Goal: Task Accomplishment & Management: Complete application form

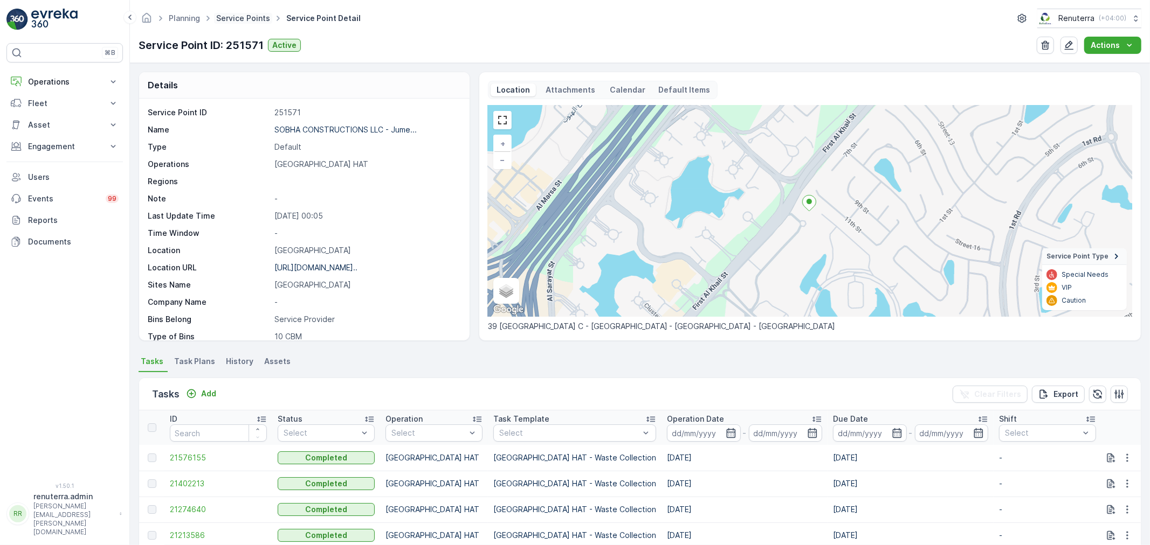
click at [243, 17] on link "Service Points" at bounding box center [243, 17] width 54 height 9
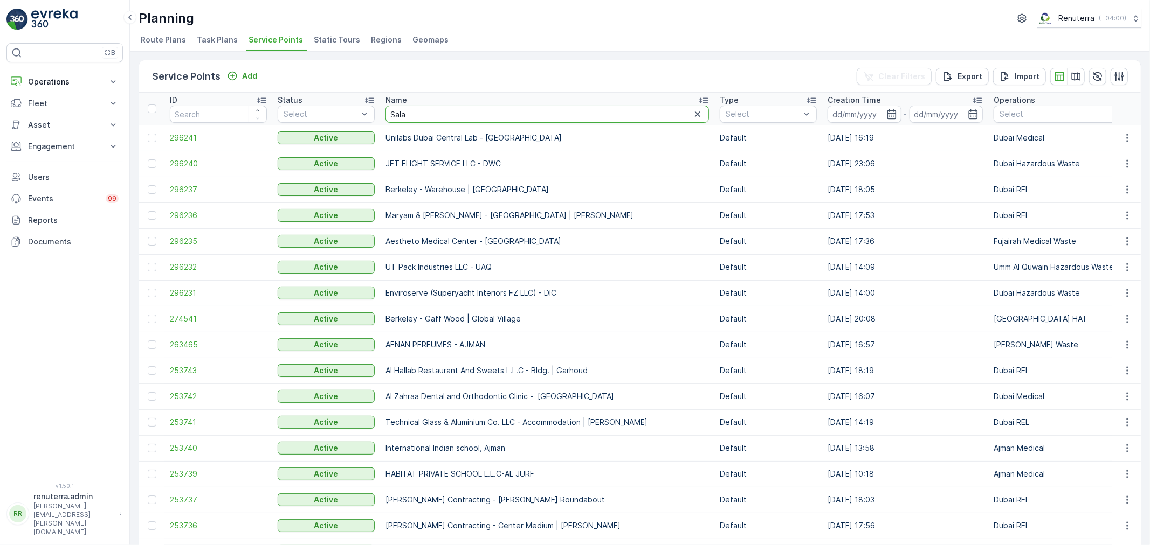
type input "Salam"
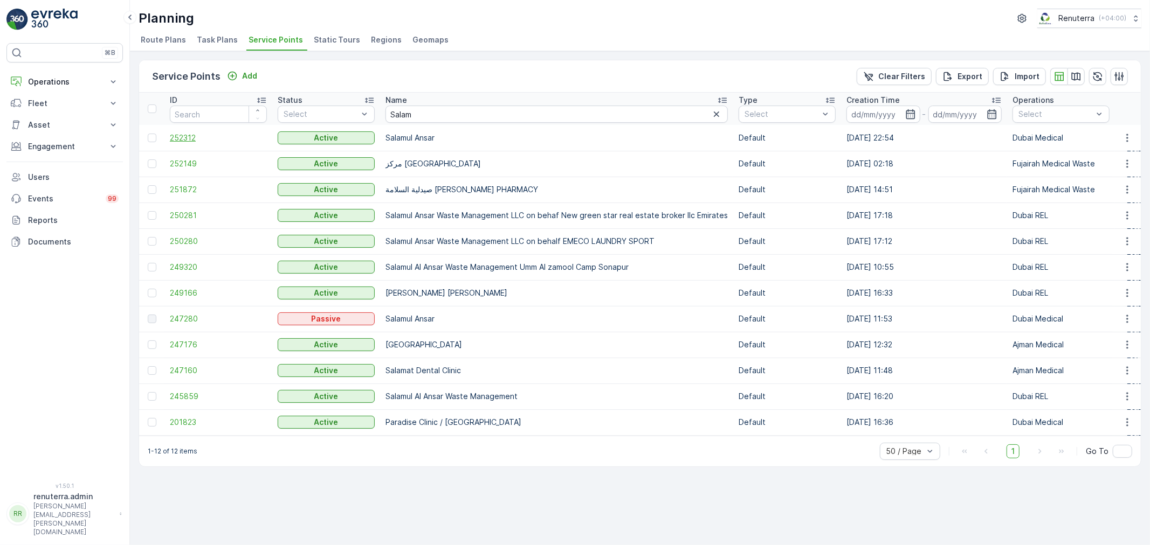
click at [193, 139] on span "252312" at bounding box center [218, 138] width 97 height 11
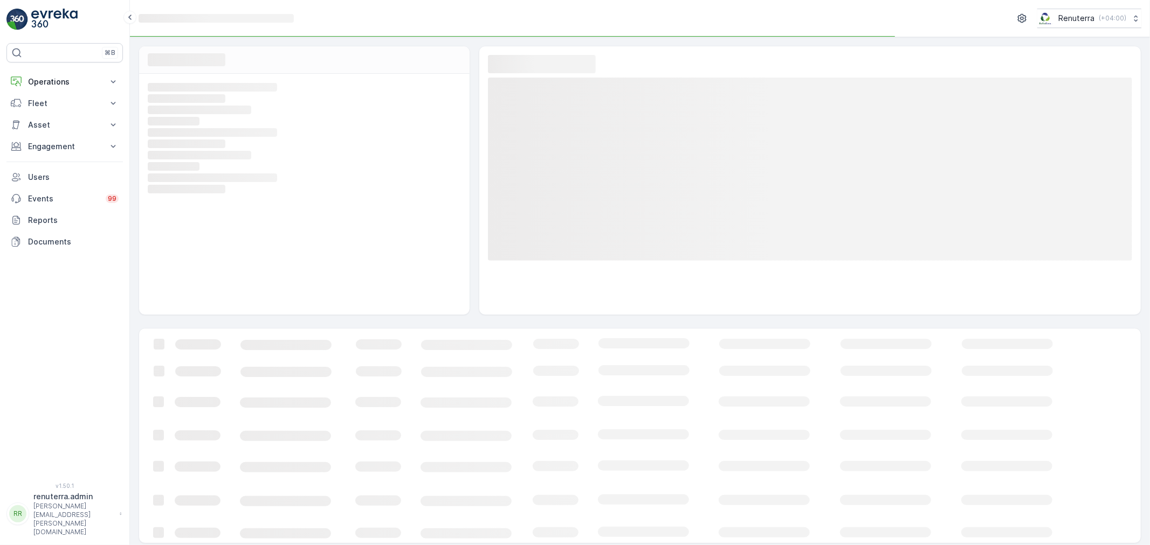
scroll to position [4, 0]
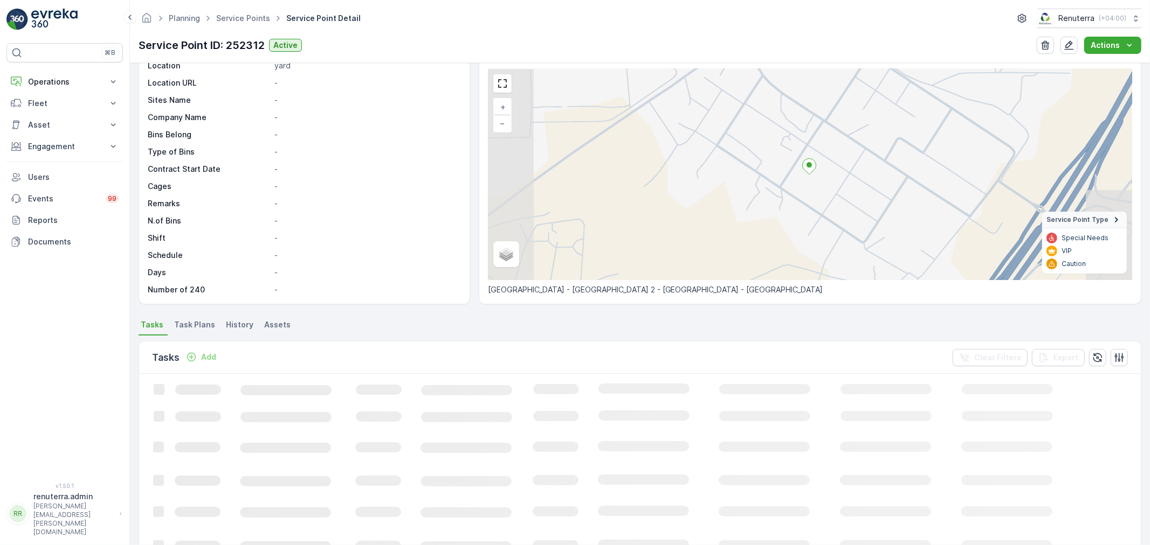
scroll to position [60, 0]
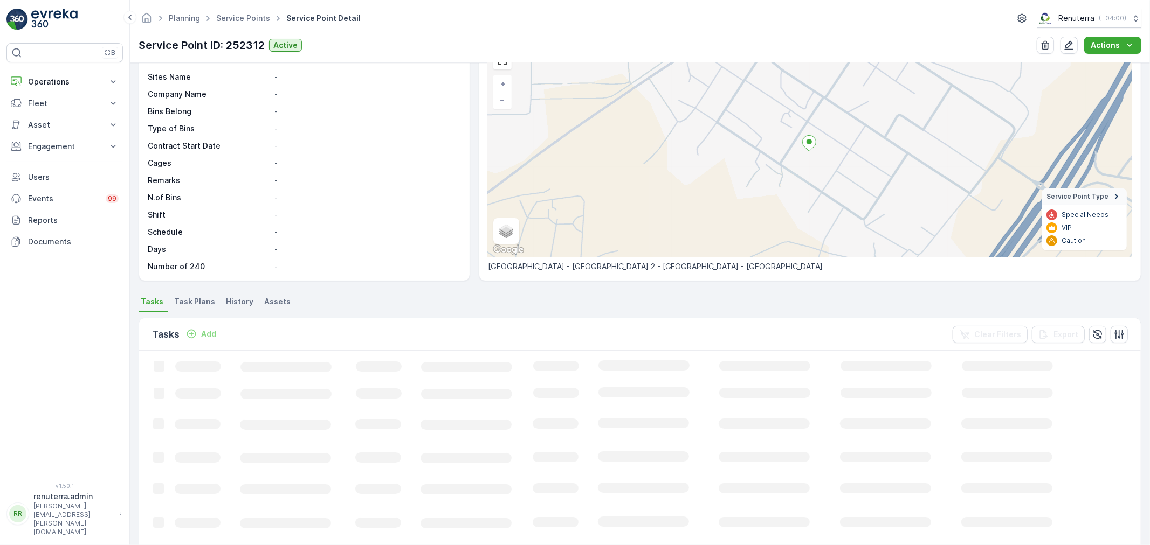
click at [213, 319] on div "Tasks Add Clear Filters Export" at bounding box center [639, 335] width 1001 height 32
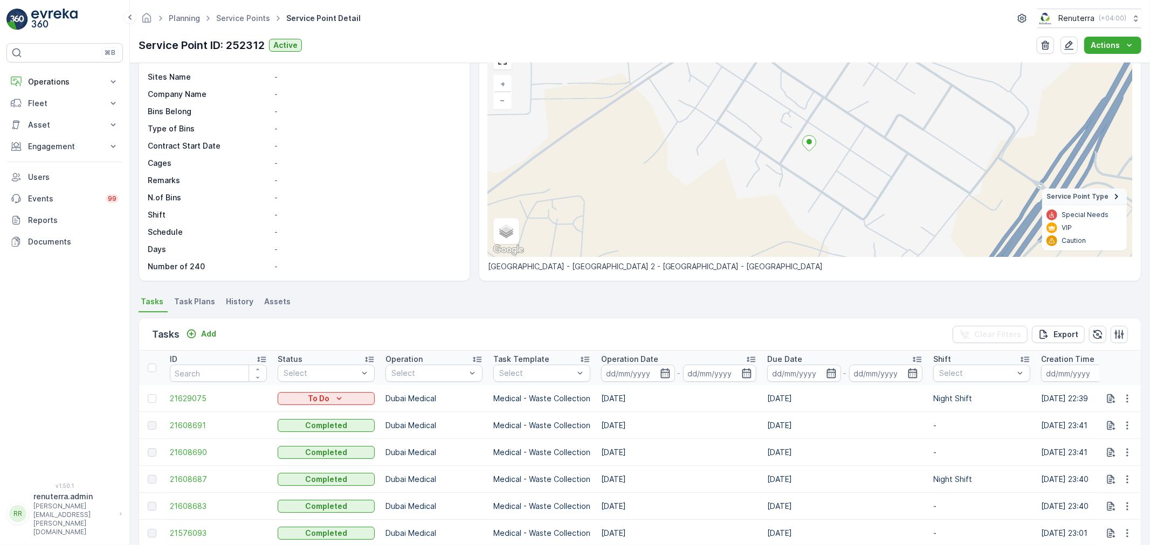
scroll to position [179, 0]
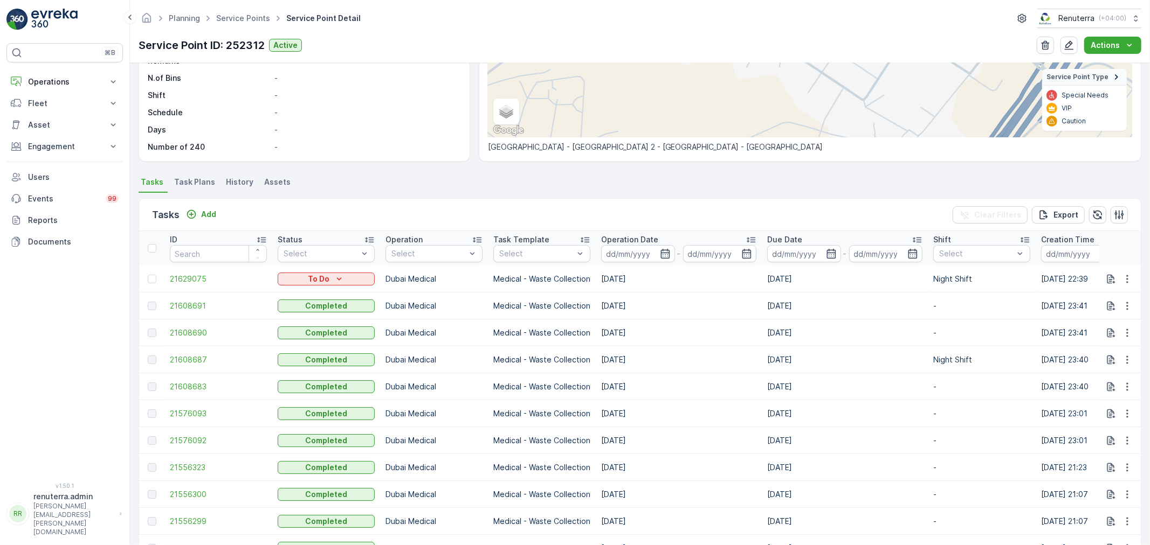
click at [205, 225] on div "Tasks Add Clear Filters Export" at bounding box center [639, 215] width 1001 height 32
click at [207, 210] on p "Add" at bounding box center [208, 214] width 15 height 11
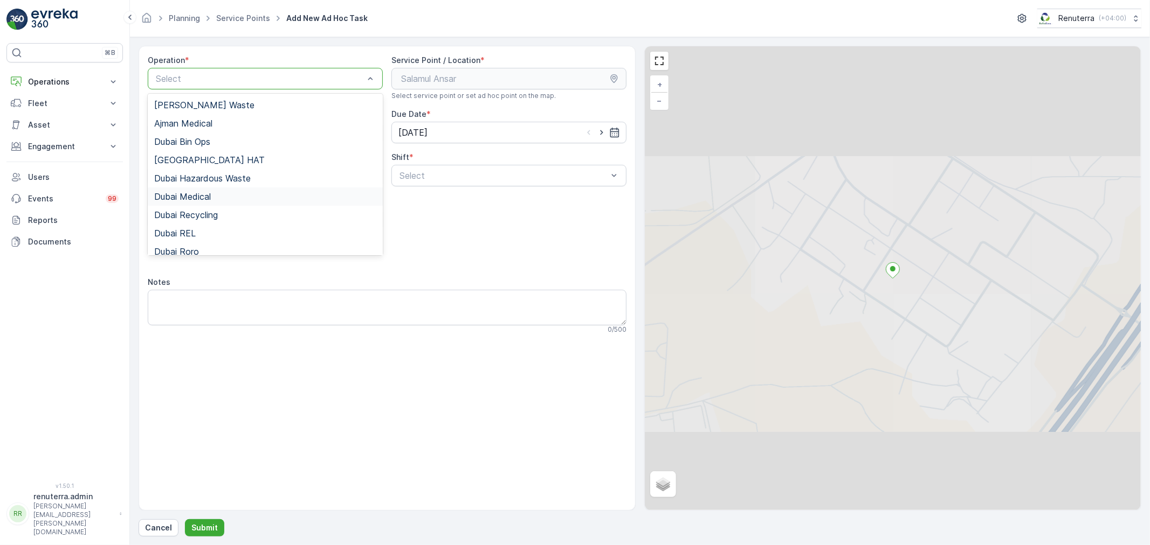
drag, startPoint x: 205, startPoint y: 196, endPoint x: 236, endPoint y: 197, distance: 30.7
click at [206, 197] on span "Dubai Medical" at bounding box center [182, 197] width 57 height 10
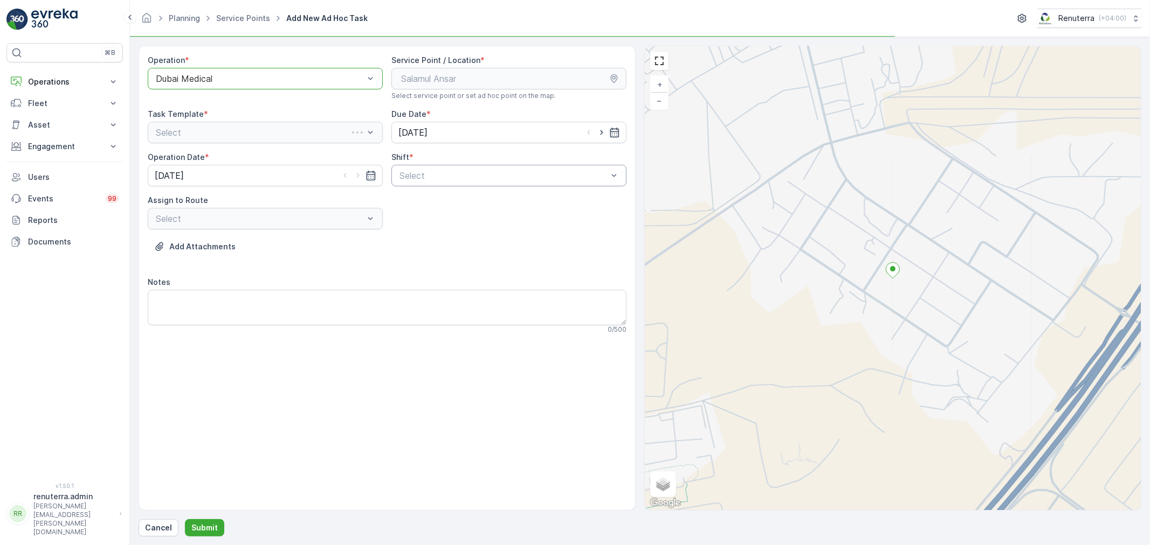
drag, startPoint x: 448, startPoint y: 160, endPoint x: 430, endPoint y: 182, distance: 29.1
click at [446, 164] on div "Shift * Select" at bounding box center [508, 169] width 235 height 34
click at [428, 183] on div "Select" at bounding box center [508, 176] width 235 height 22
click at [407, 225] on div "Night Shift" at bounding box center [508, 220] width 235 height 18
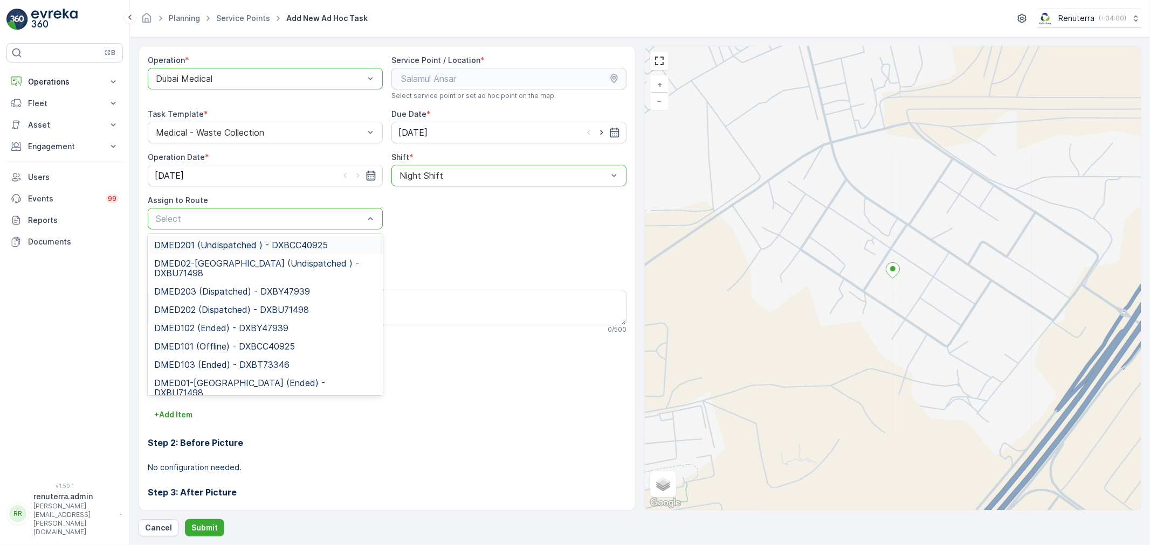
click at [239, 225] on div "Select" at bounding box center [265, 219] width 235 height 22
click at [232, 249] on span "DMED201 (Undispatched ) - DXBCC40925" at bounding box center [241, 245] width 174 height 10
drag, startPoint x: 240, startPoint y: 229, endPoint x: 229, endPoint y: 254, distance: 27.3
click at [220, 273] on span "DMED02-[GEOGRAPHIC_DATA] (Undispatched ) - DXBU71498" at bounding box center [265, 268] width 222 height 19
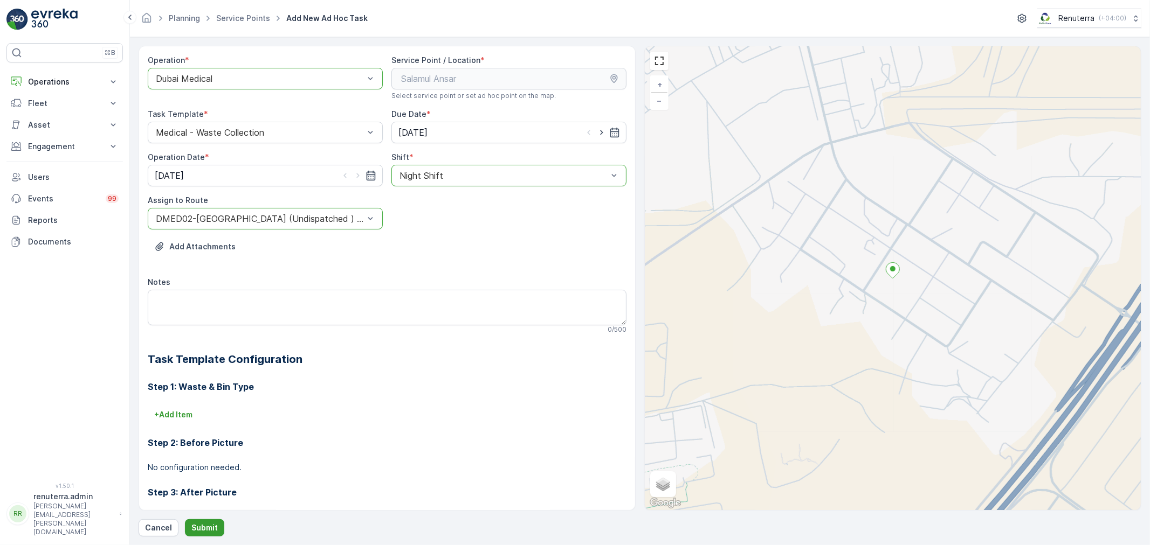
click at [202, 534] on p "Submit" at bounding box center [204, 528] width 26 height 11
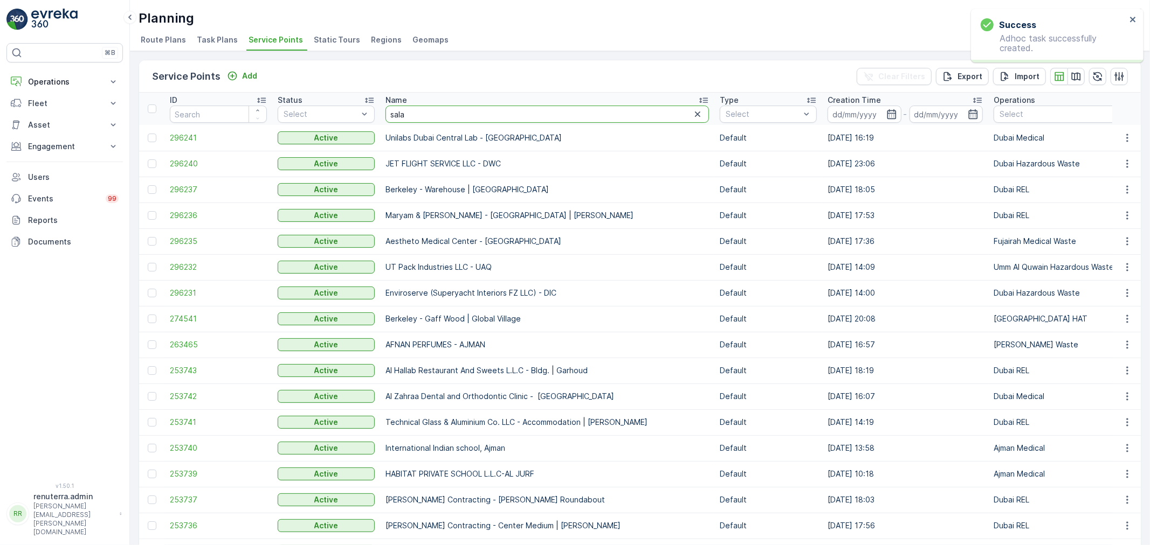
type input "salam"
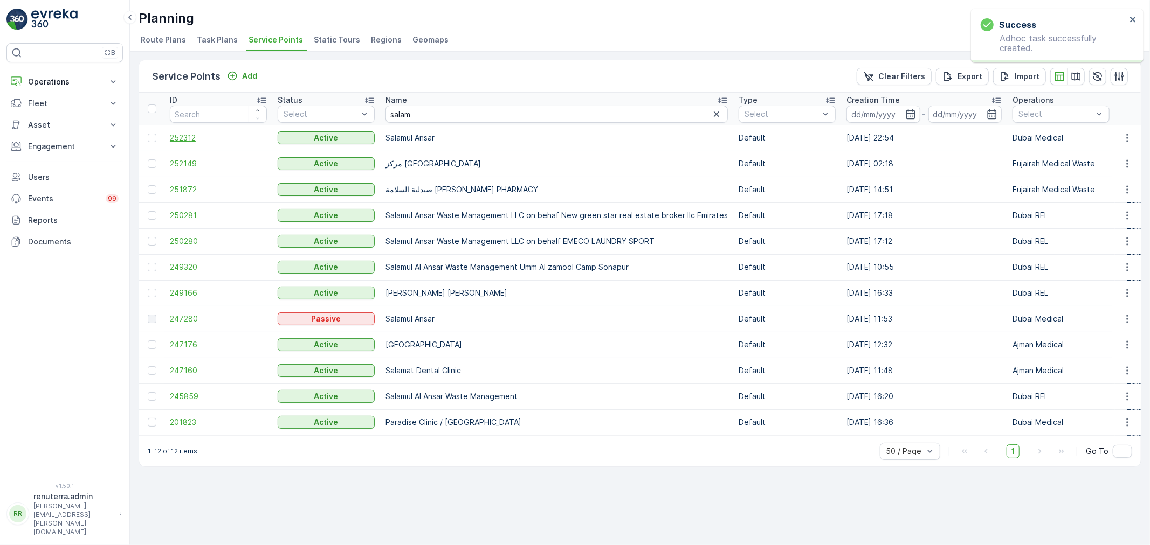
click at [180, 139] on span "252312" at bounding box center [218, 138] width 97 height 11
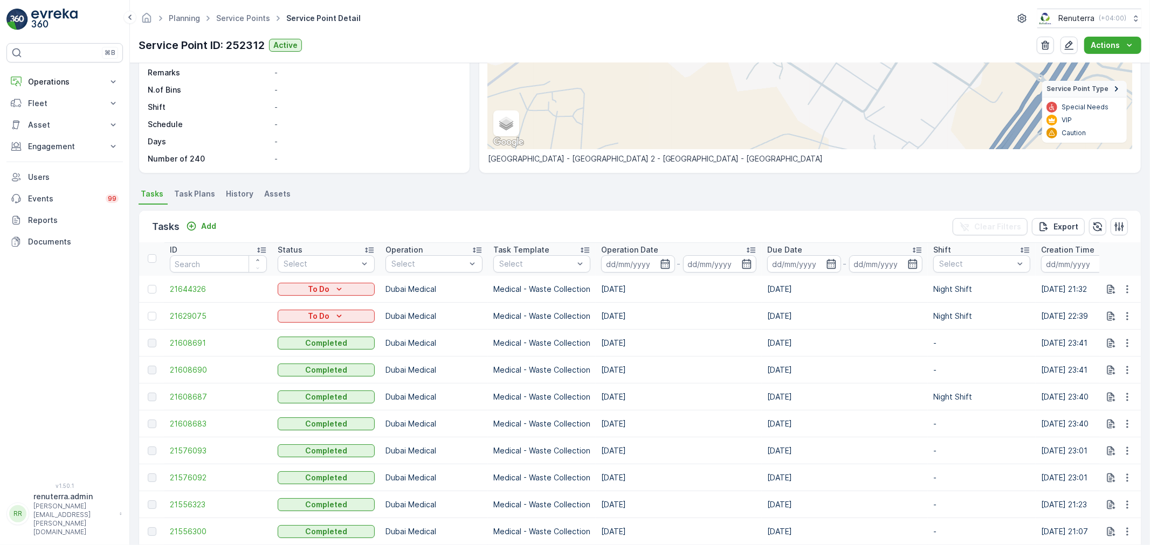
scroll to position [179, 0]
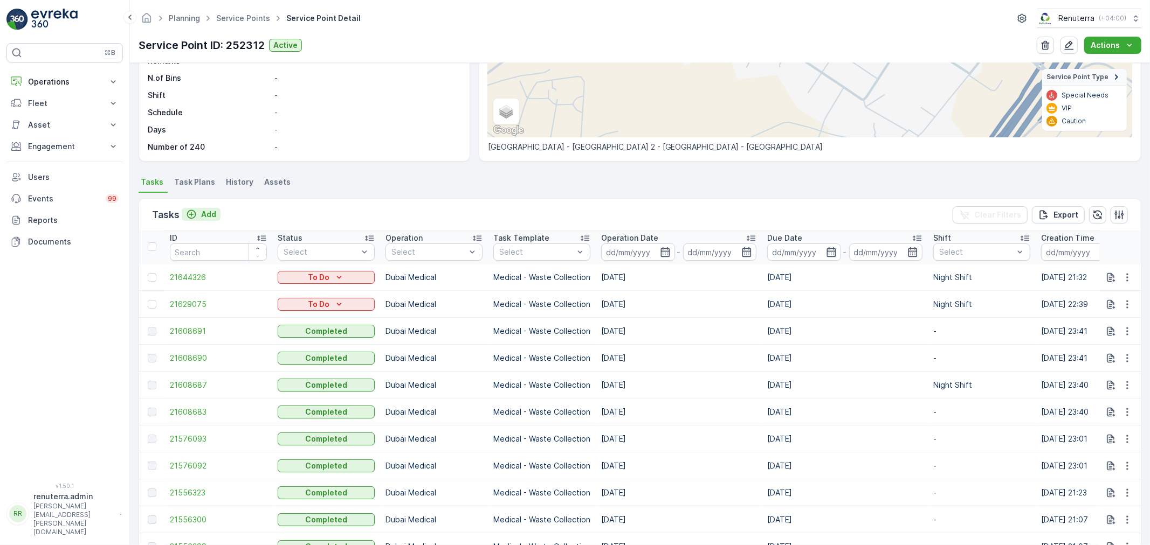
click at [214, 214] on p "Add" at bounding box center [208, 214] width 15 height 11
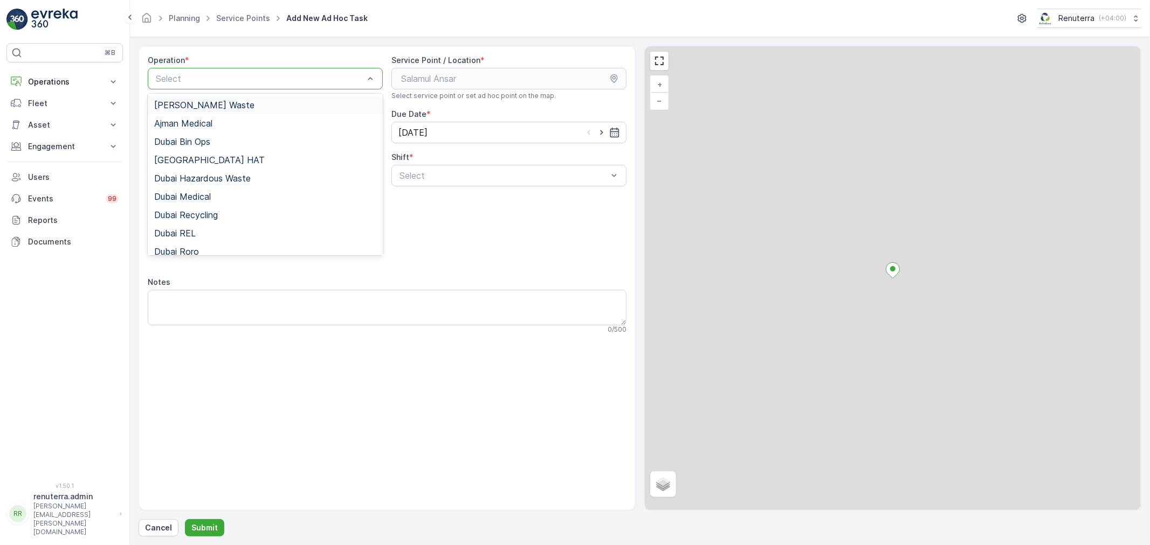
click at [276, 88] on div "Select" at bounding box center [265, 79] width 235 height 22
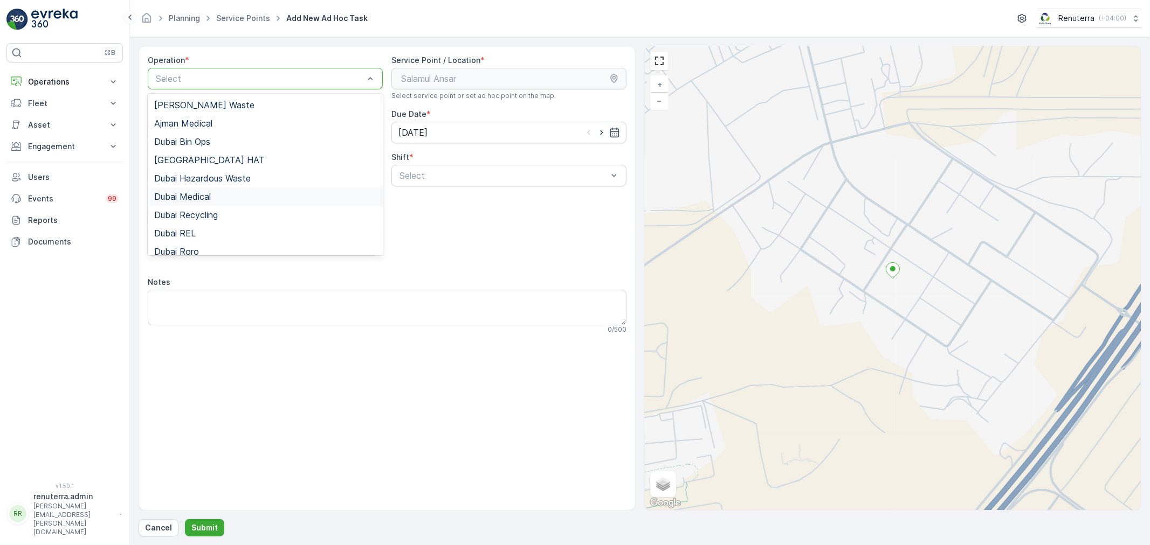
click at [240, 198] on div "Dubai Medical" at bounding box center [265, 197] width 222 height 10
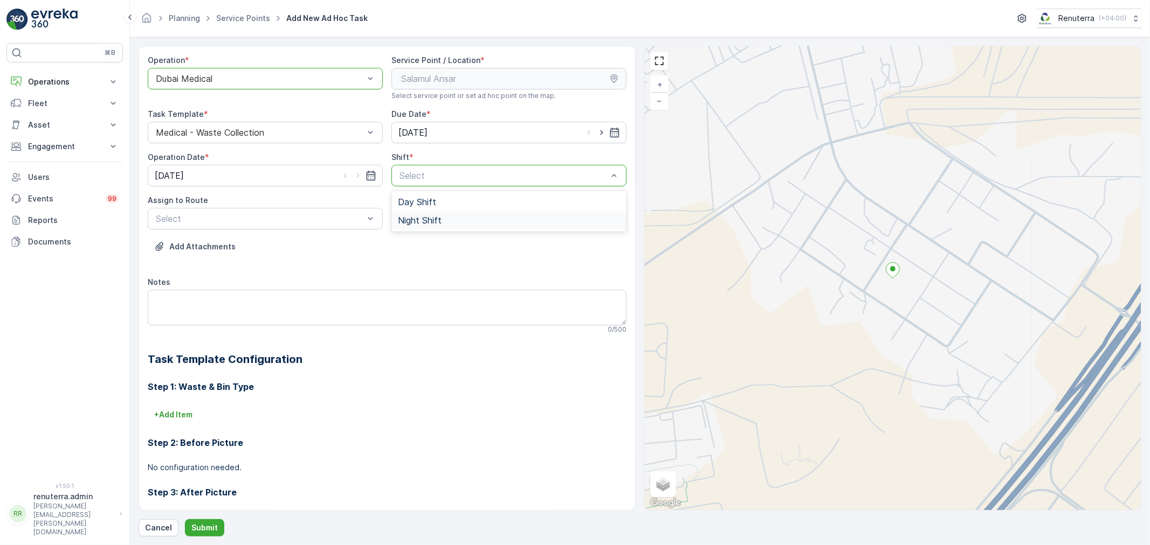
drag, startPoint x: 491, startPoint y: 178, endPoint x: 390, endPoint y: 223, distance: 111.0
drag, startPoint x: 453, startPoint y: 218, endPoint x: 363, endPoint y: 229, distance: 90.1
click at [440, 223] on div "Night Shift" at bounding box center [509, 221] width 222 height 10
click at [305, 229] on div "Select" at bounding box center [265, 219] width 235 height 22
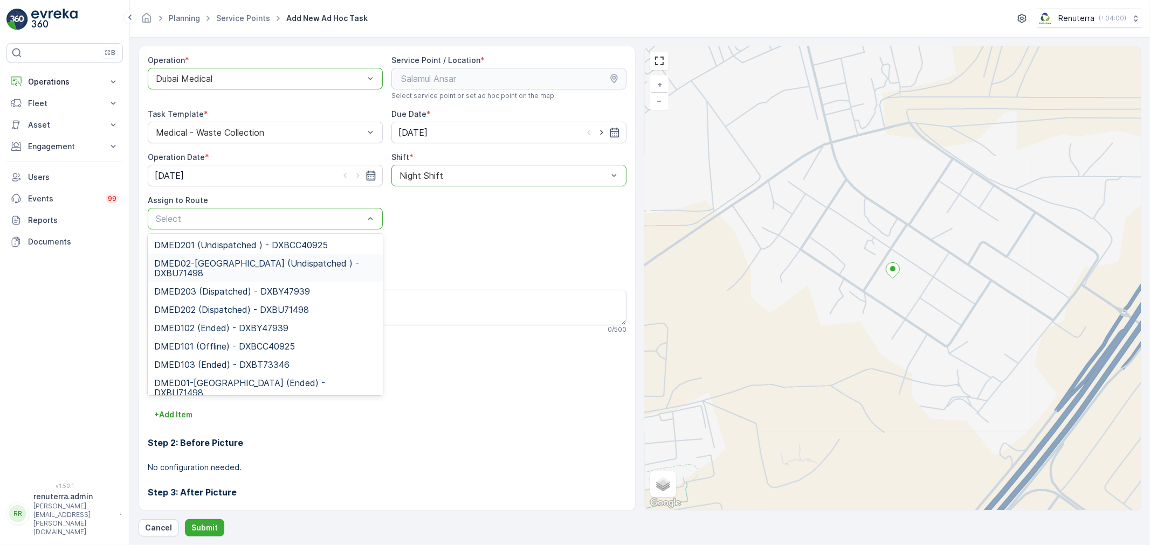
drag, startPoint x: 273, startPoint y: 274, endPoint x: 267, endPoint y: 282, distance: 10.2
click at [272, 274] on span "DMED02-[GEOGRAPHIC_DATA] (Undispatched ) - DXBU71498" at bounding box center [265, 268] width 222 height 19
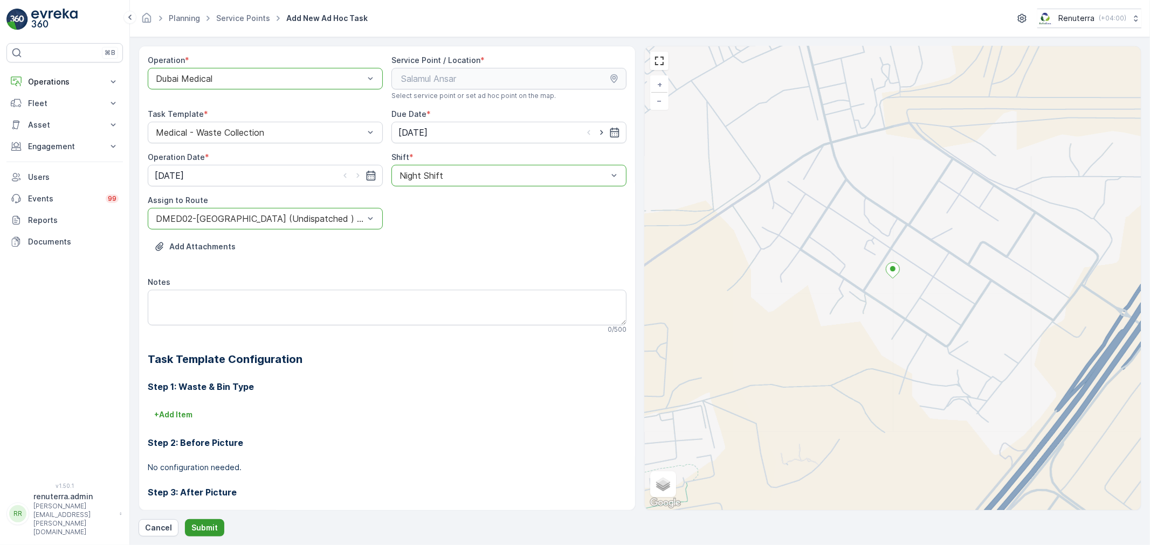
click at [198, 522] on button "Submit" at bounding box center [204, 528] width 39 height 17
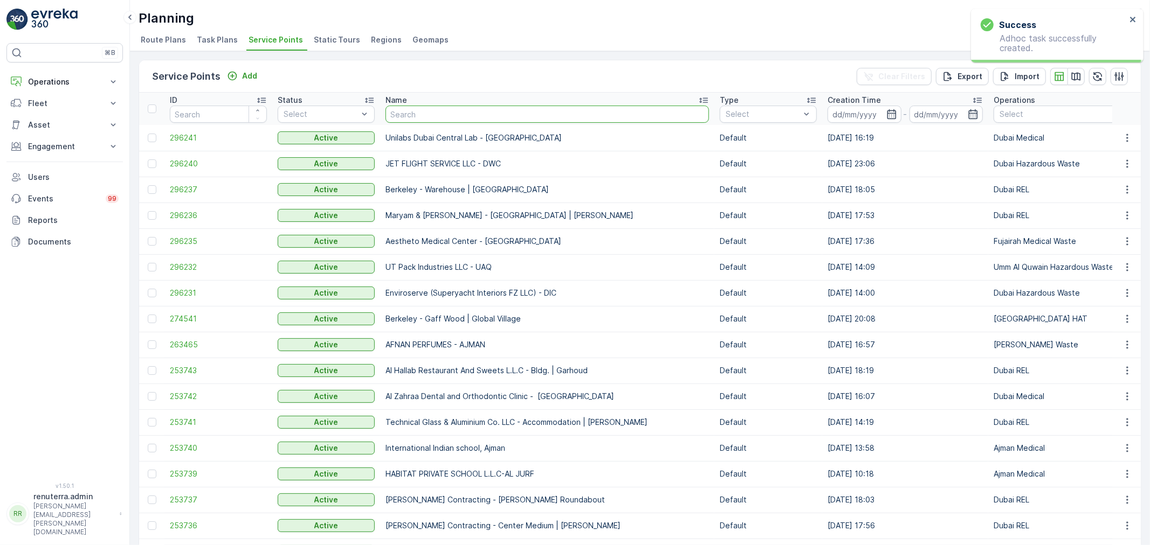
click at [417, 110] on input "text" at bounding box center [546, 114] width 323 height 17
type input "dott"
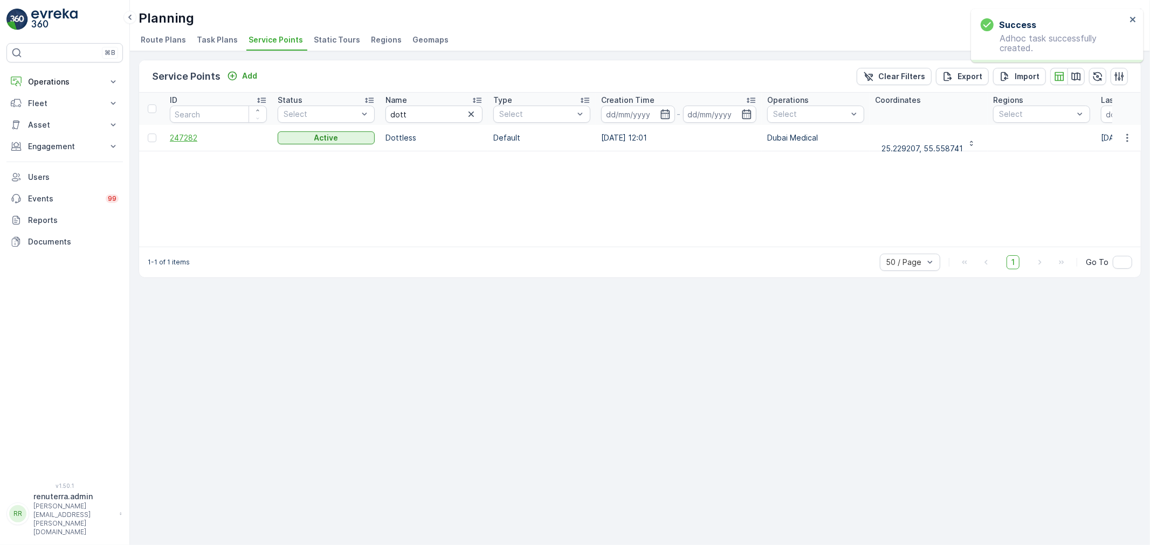
click at [181, 141] on span "247282" at bounding box center [218, 138] width 97 height 11
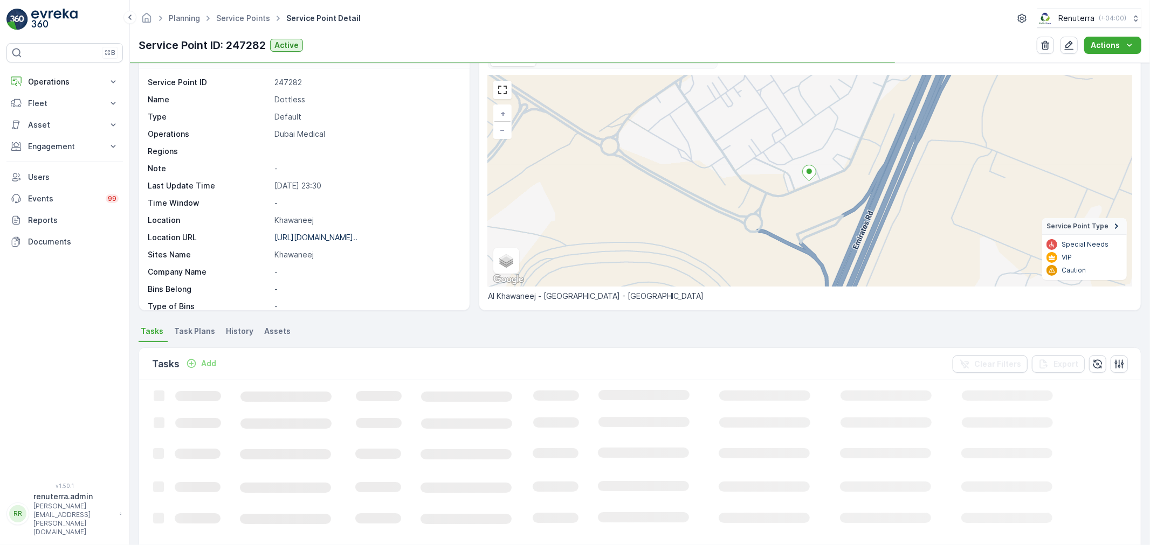
scroll to position [60, 0]
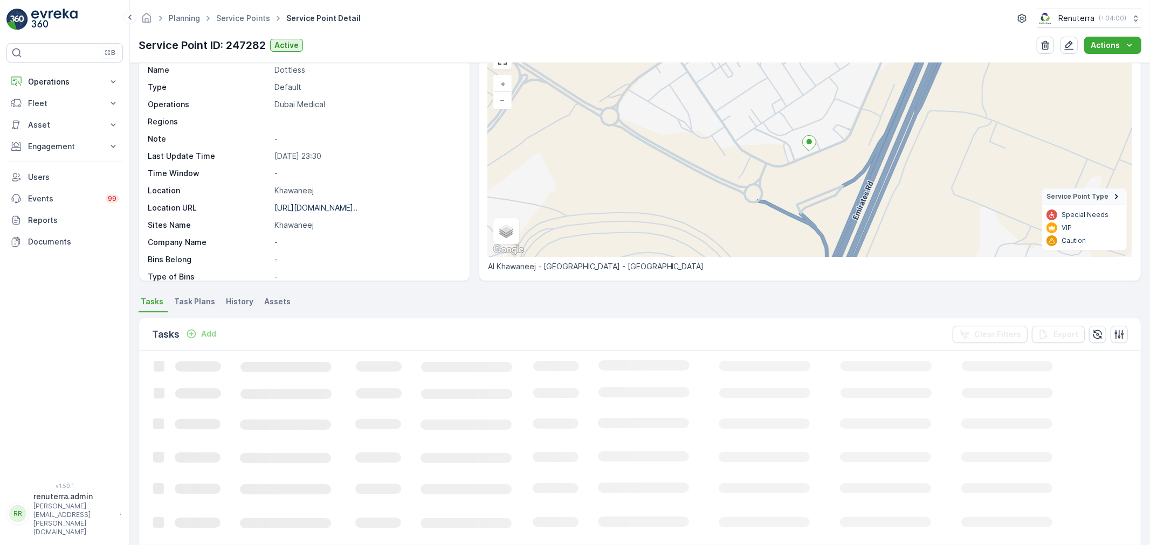
click at [209, 330] on p "Add" at bounding box center [208, 334] width 15 height 11
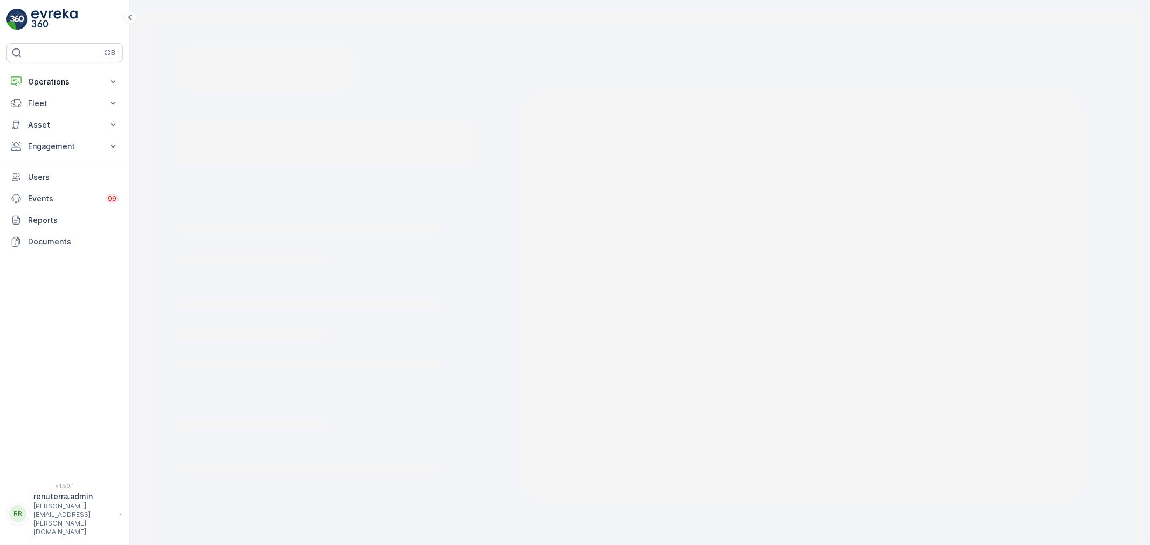
click at [207, 333] on rect at bounding box center [640, 292] width 1020 height 585
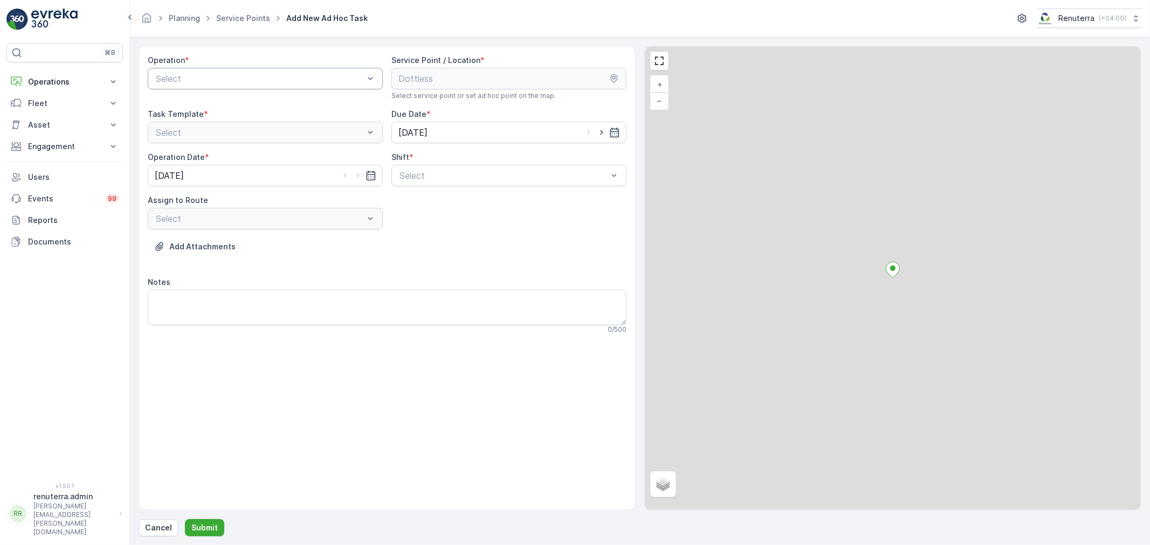
drag, startPoint x: 238, startPoint y: 96, endPoint x: 244, endPoint y: 89, distance: 9.2
click at [240, 93] on div "Operation * Select" at bounding box center [265, 77] width 235 height 45
click at [244, 89] on div "Select" at bounding box center [265, 79] width 235 height 22
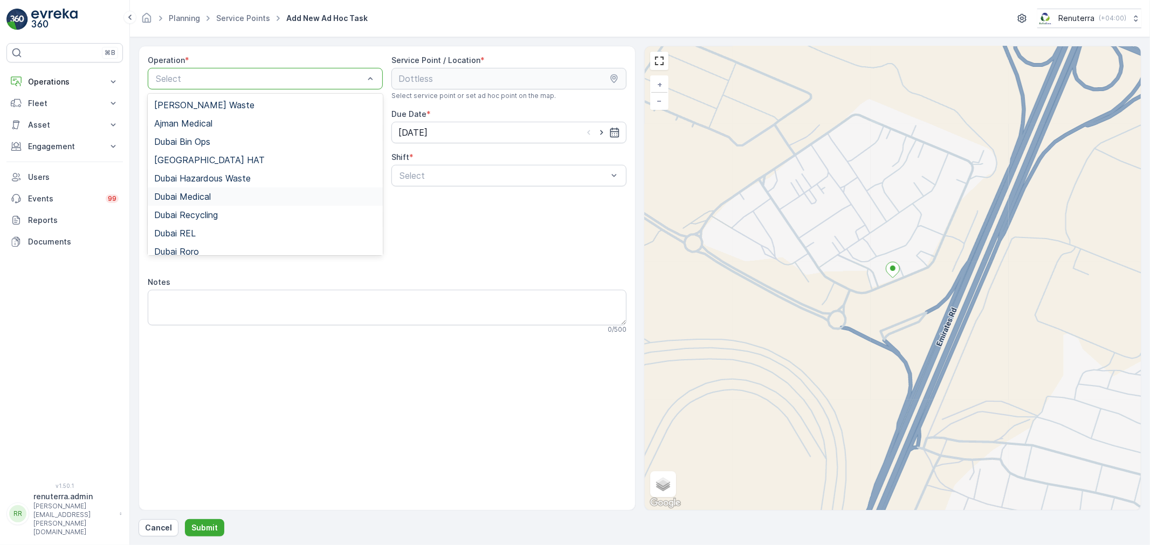
drag, startPoint x: 223, startPoint y: 198, endPoint x: 303, endPoint y: 203, distance: 80.5
click at [223, 200] on div "Dubai Medical" at bounding box center [265, 197] width 222 height 10
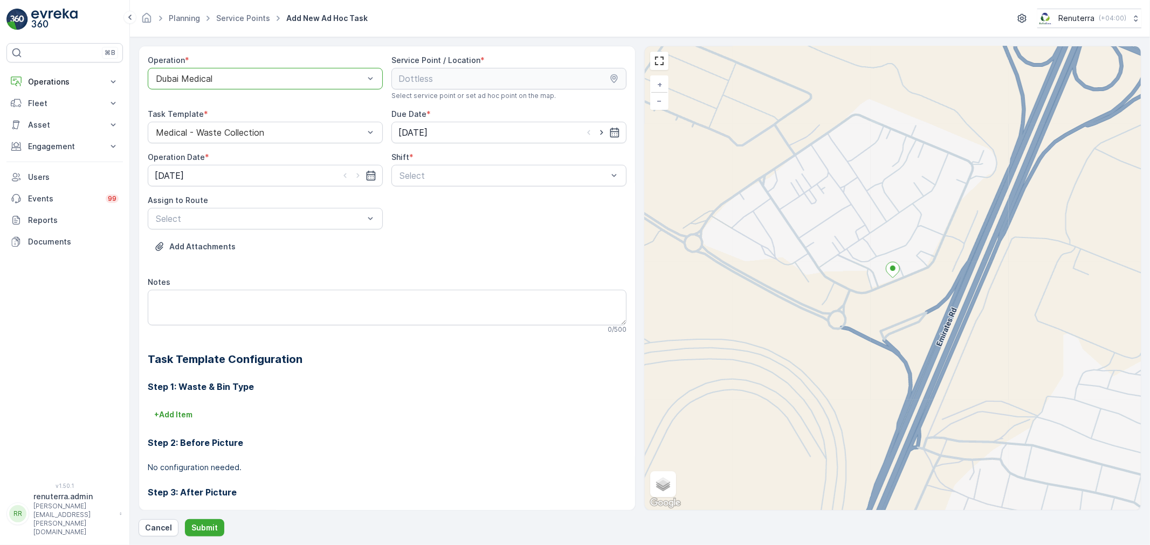
drag, startPoint x: 449, startPoint y: 171, endPoint x: 438, endPoint y: 187, distance: 19.7
drag, startPoint x: 417, startPoint y: 224, endPoint x: 396, endPoint y: 227, distance: 20.7
click at [416, 226] on div "Night Shift" at bounding box center [508, 220] width 235 height 18
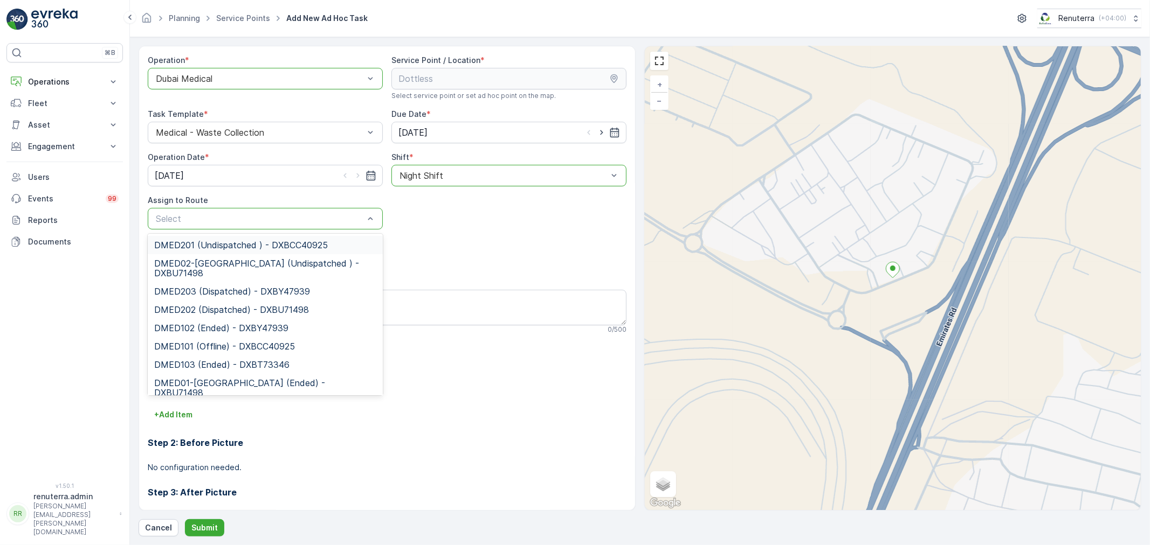
drag, startPoint x: 279, startPoint y: 217, endPoint x: 268, endPoint y: 226, distance: 14.5
click at [259, 266] on span "DMED02-[GEOGRAPHIC_DATA] (Undispatched ) - DXBU71498" at bounding box center [265, 268] width 222 height 19
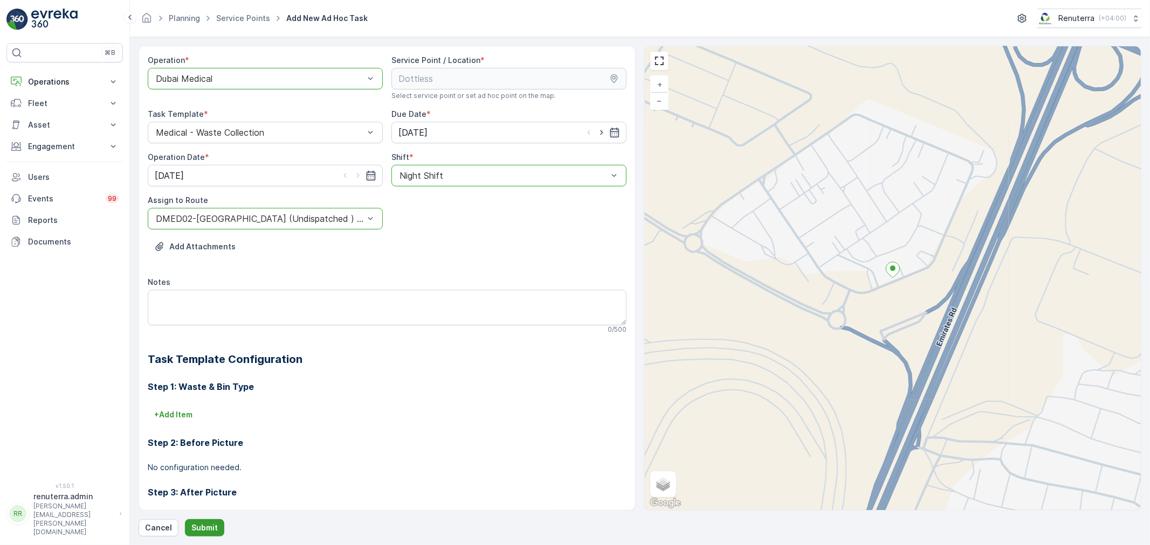
click at [208, 532] on p "Submit" at bounding box center [204, 528] width 26 height 11
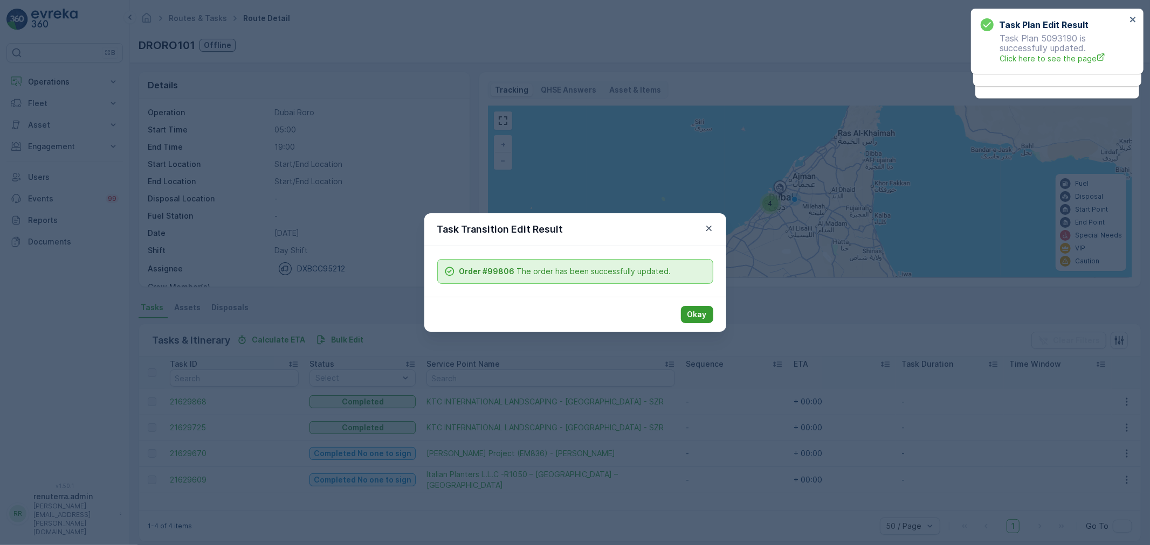
click at [697, 322] on button "Okay" at bounding box center [697, 314] width 32 height 17
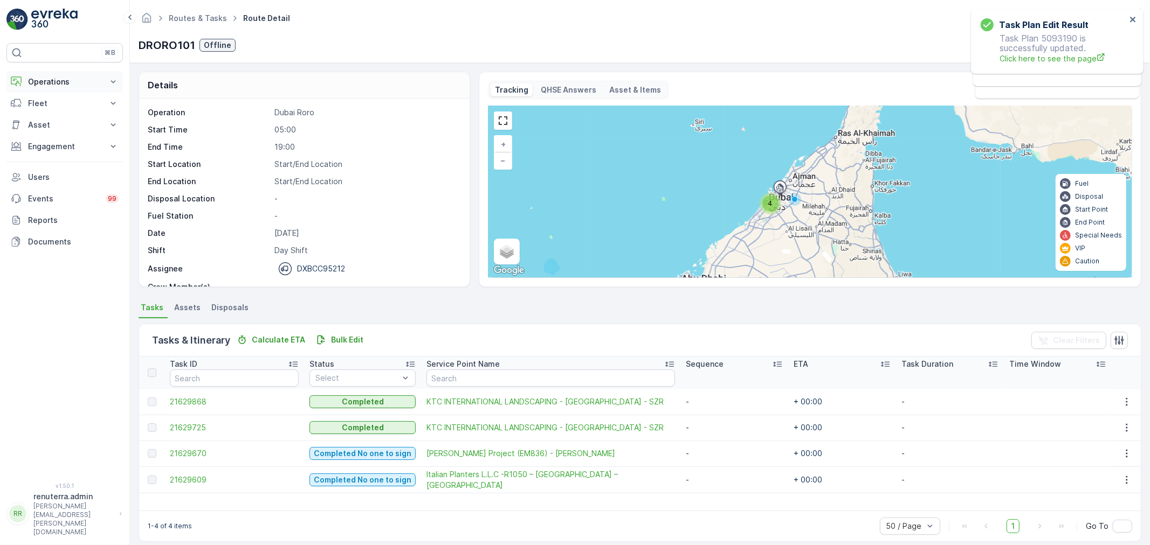
click at [51, 72] on button "Operations" at bounding box center [64, 82] width 116 height 22
click at [78, 119] on link "Planning" at bounding box center [73, 115] width 100 height 15
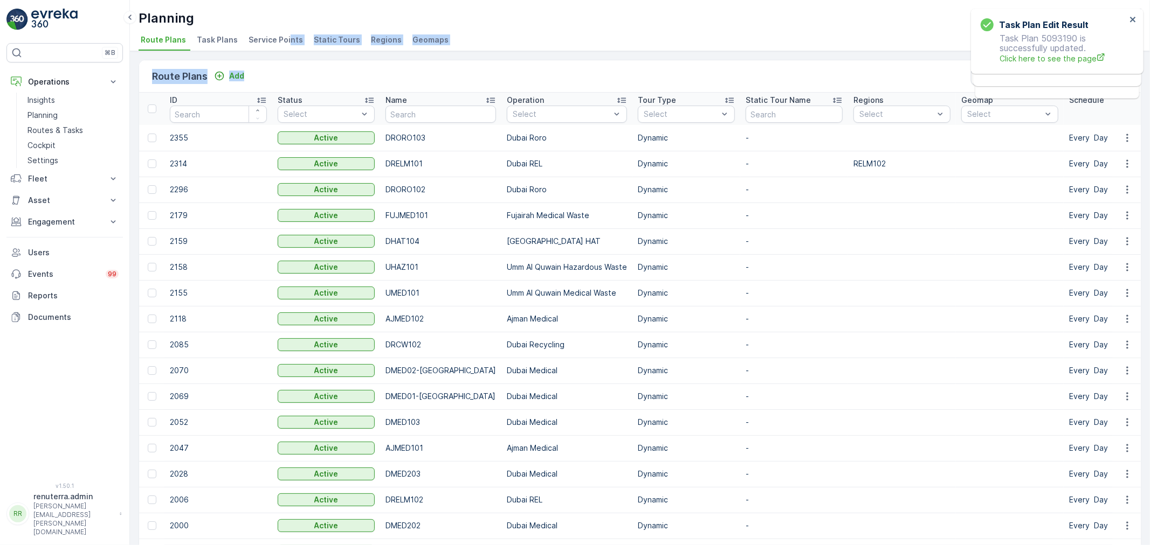
drag, startPoint x: 286, startPoint y: 44, endPoint x: 332, endPoint y: 81, distance: 59.1
click at [332, 81] on div "Planning Renuterra ( +04:00 ) Route Plans Task Plans Service Points Static Tour…" at bounding box center [640, 272] width 1020 height 545
click at [274, 43] on span "Service Points" at bounding box center [275, 39] width 54 height 11
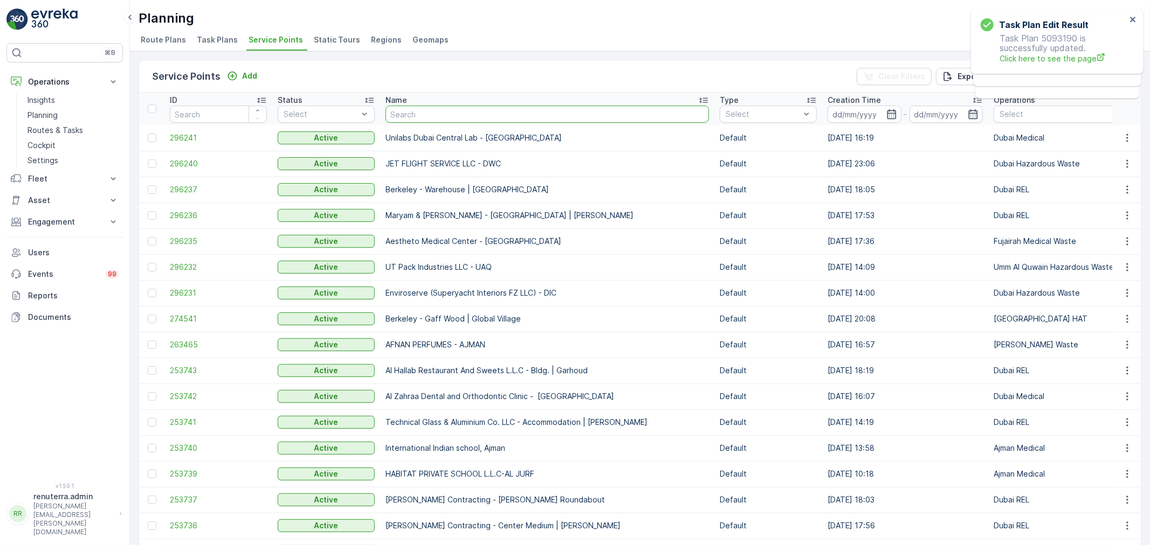
click at [424, 119] on input "text" at bounding box center [546, 114] width 323 height 17
type input "butin"
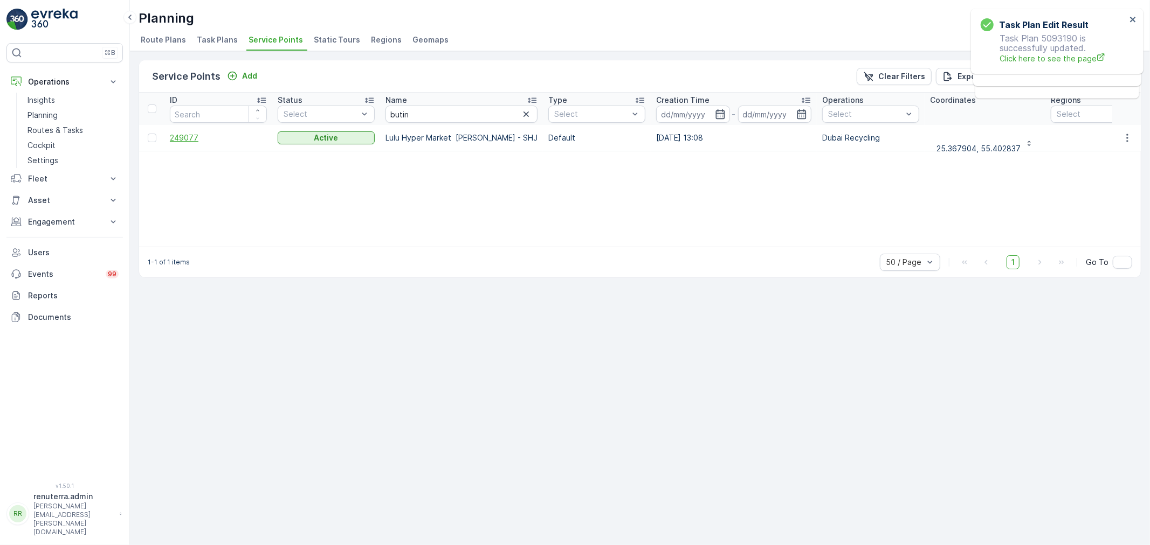
click at [181, 133] on span "249077" at bounding box center [218, 138] width 97 height 11
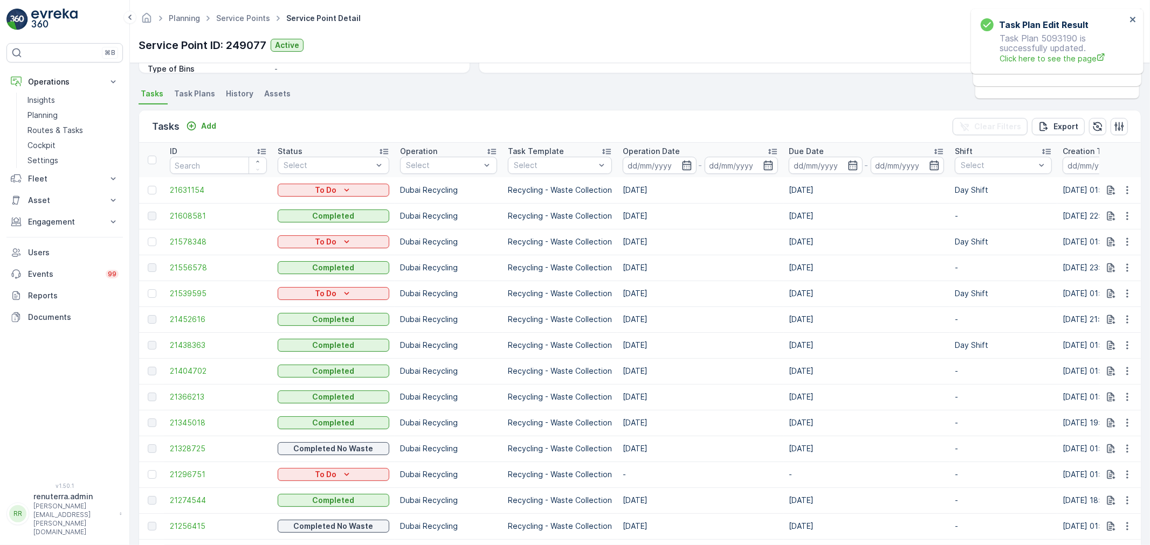
scroll to position [239, 0]
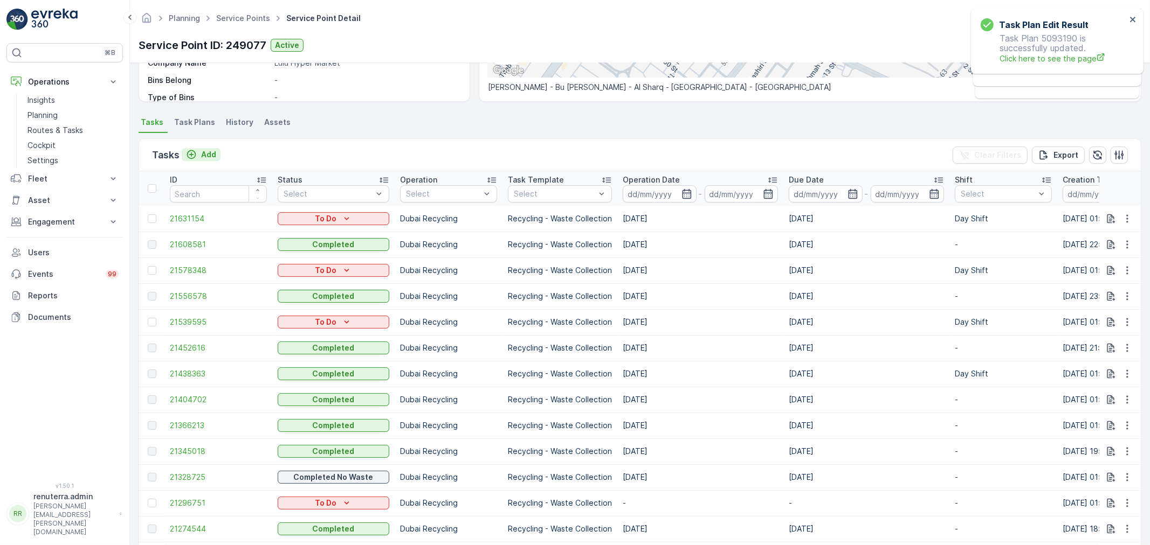
click at [186, 151] on icon "Add" at bounding box center [191, 154] width 11 height 11
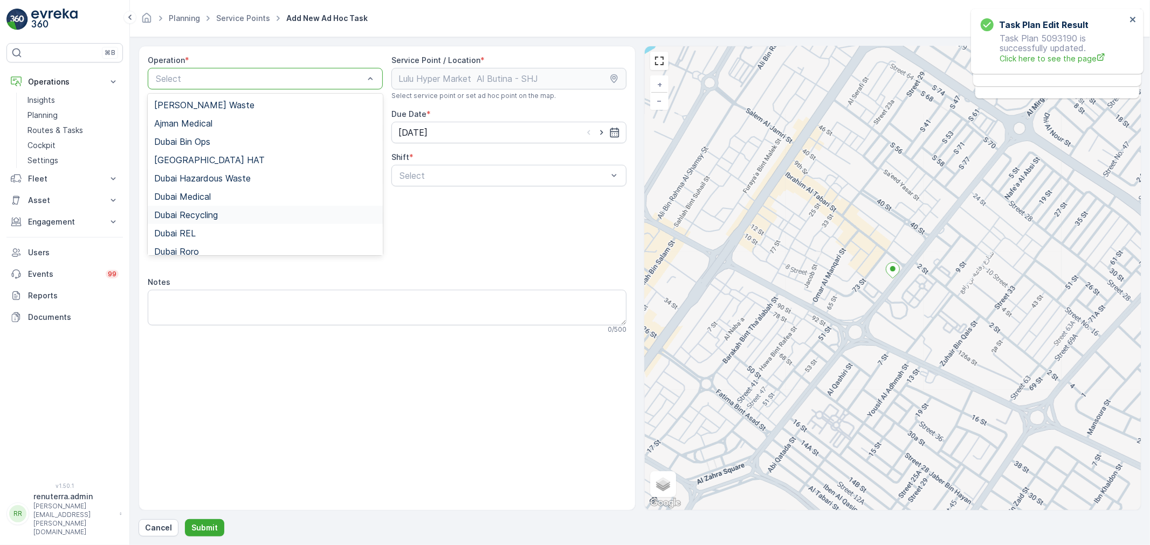
click at [206, 212] on span "Dubai Recycling" at bounding box center [186, 215] width 64 height 10
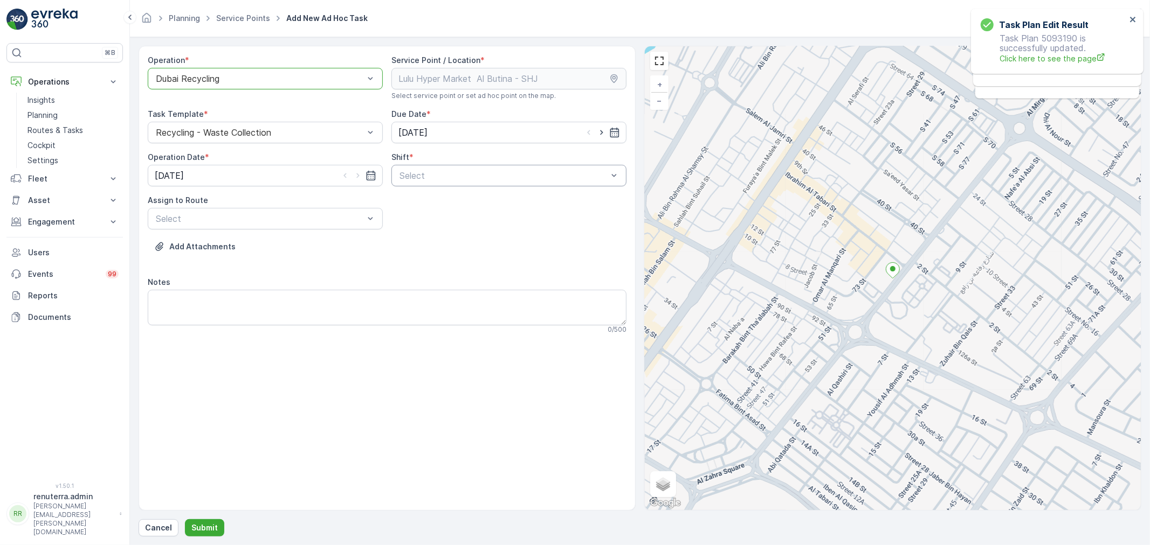
click at [475, 184] on div "Select" at bounding box center [508, 176] width 235 height 22
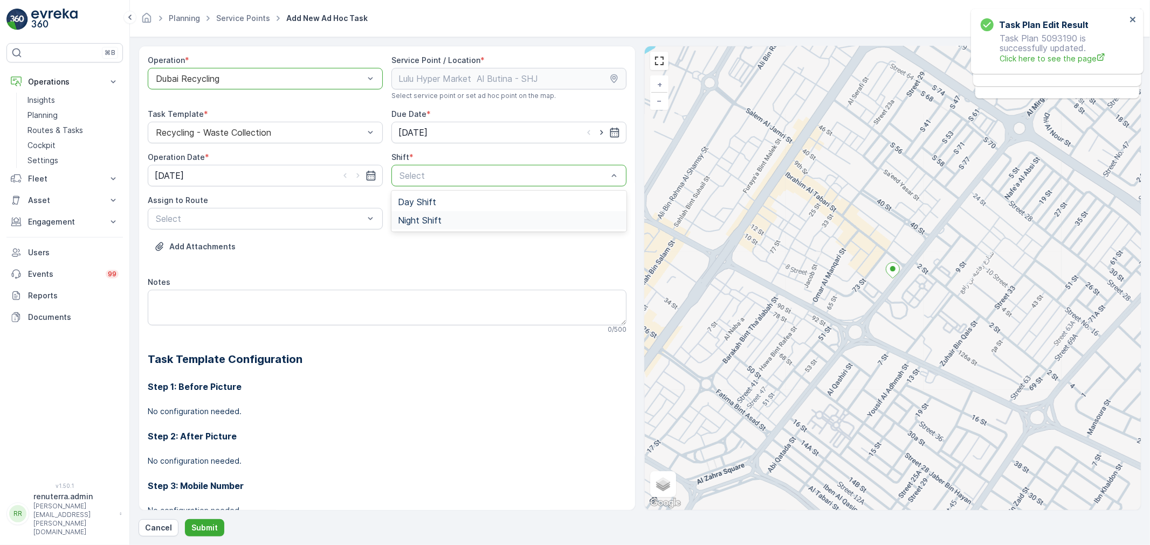
click at [461, 216] on div "Night Shift" at bounding box center [509, 221] width 222 height 10
click at [456, 171] on div at bounding box center [503, 176] width 210 height 10
click at [471, 201] on div "Day Shift" at bounding box center [509, 202] width 222 height 10
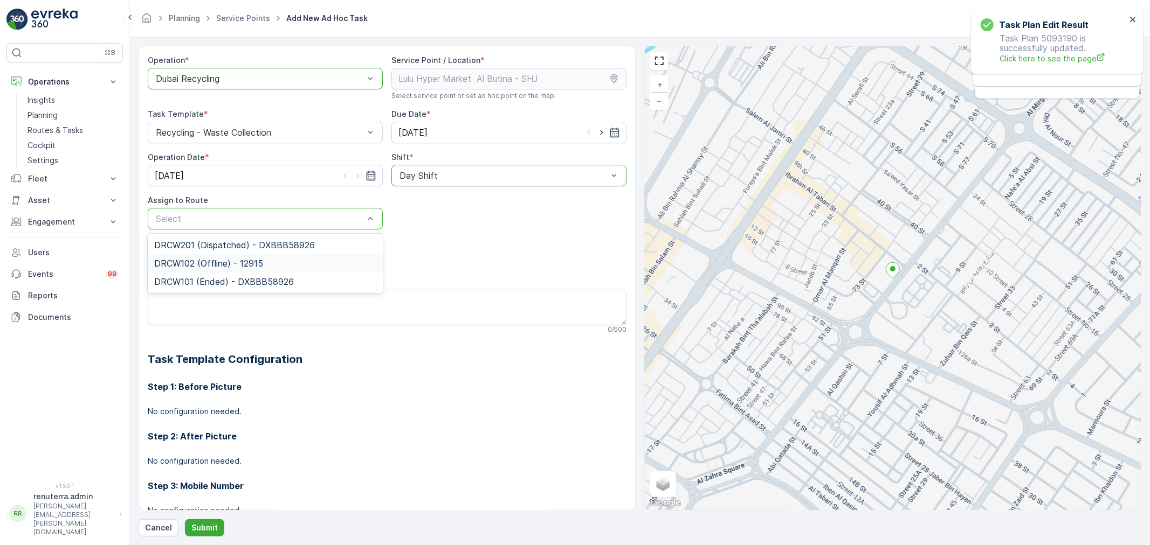
click at [213, 264] on span "DRCW102 (Offline) - 12915" at bounding box center [208, 264] width 109 height 10
click at [193, 523] on p "Submit" at bounding box center [204, 528] width 26 height 11
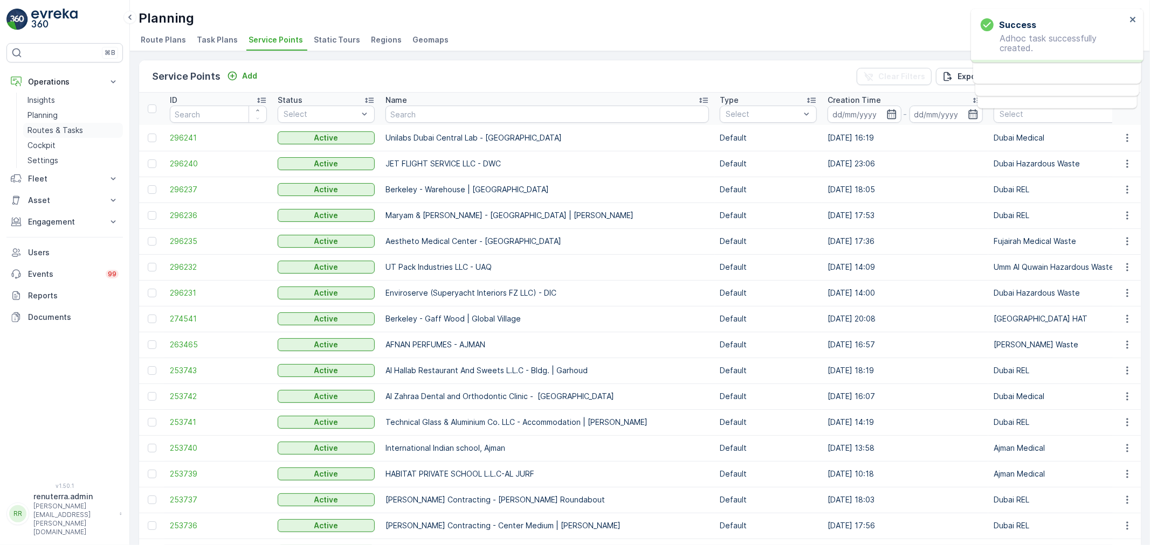
drag, startPoint x: 59, startPoint y: 129, endPoint x: 54, endPoint y: 133, distance: 5.8
click at [59, 128] on p "Routes & Tasks" at bounding box center [55, 130] width 56 height 11
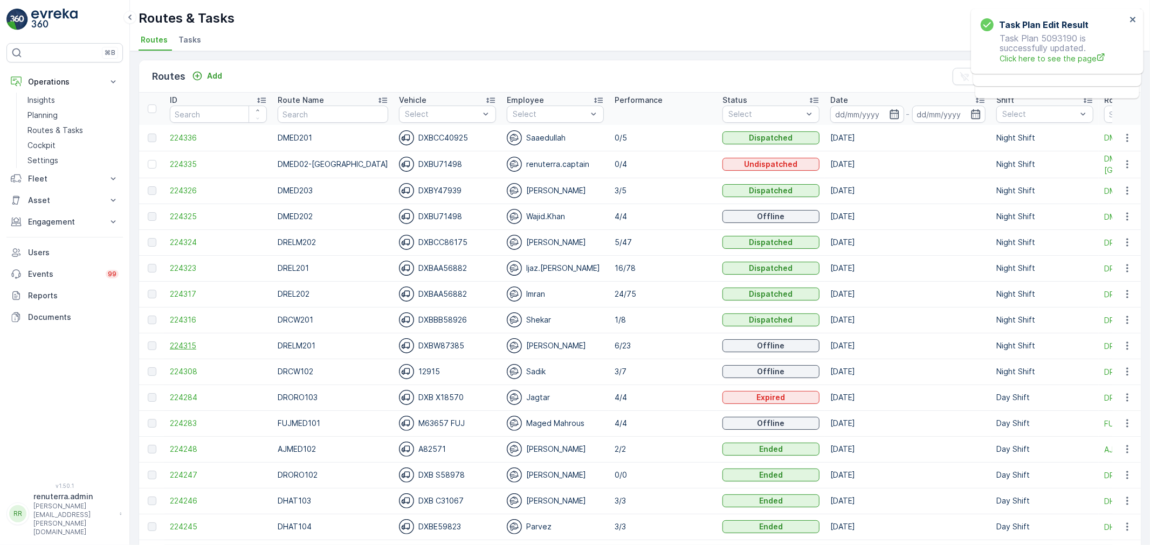
click at [184, 343] on span "224315" at bounding box center [218, 346] width 97 height 11
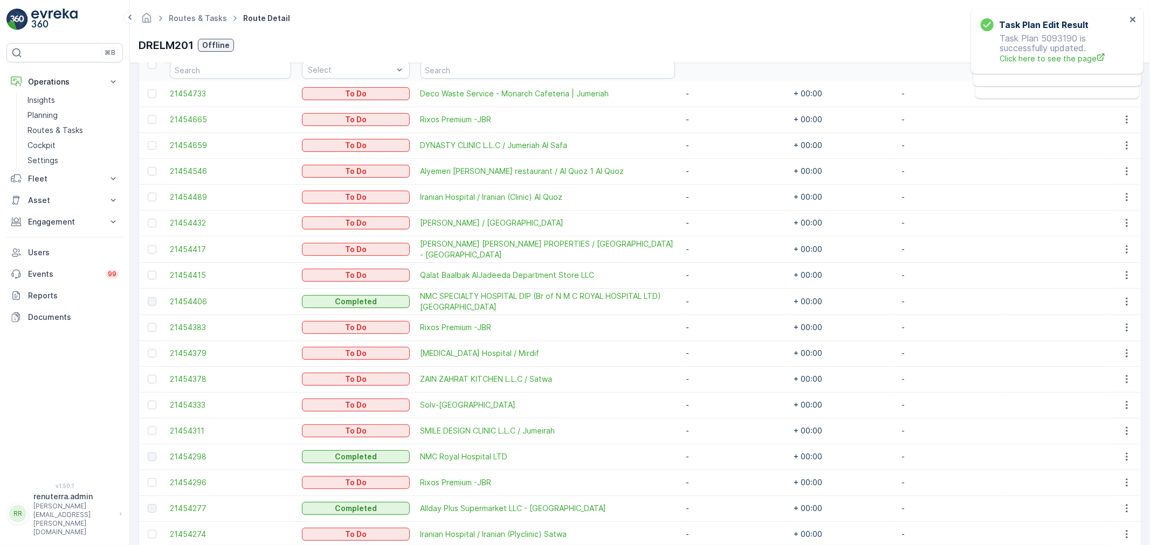
scroll to position [305, 0]
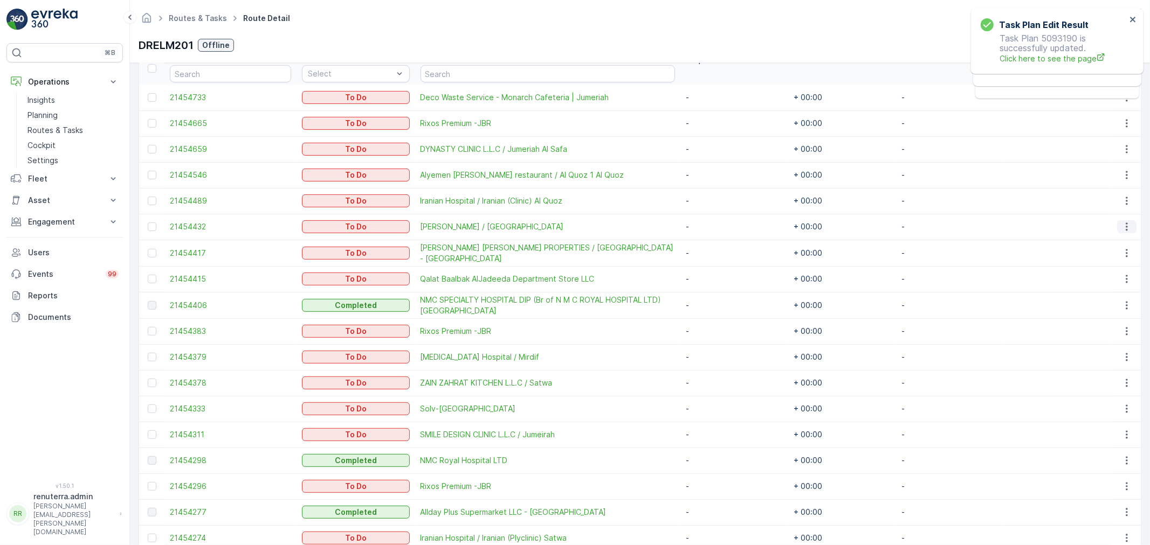
click at [1124, 224] on icon "button" at bounding box center [1126, 227] width 11 height 11
click at [1105, 274] on span "Change Route" at bounding box center [1099, 272] width 52 height 11
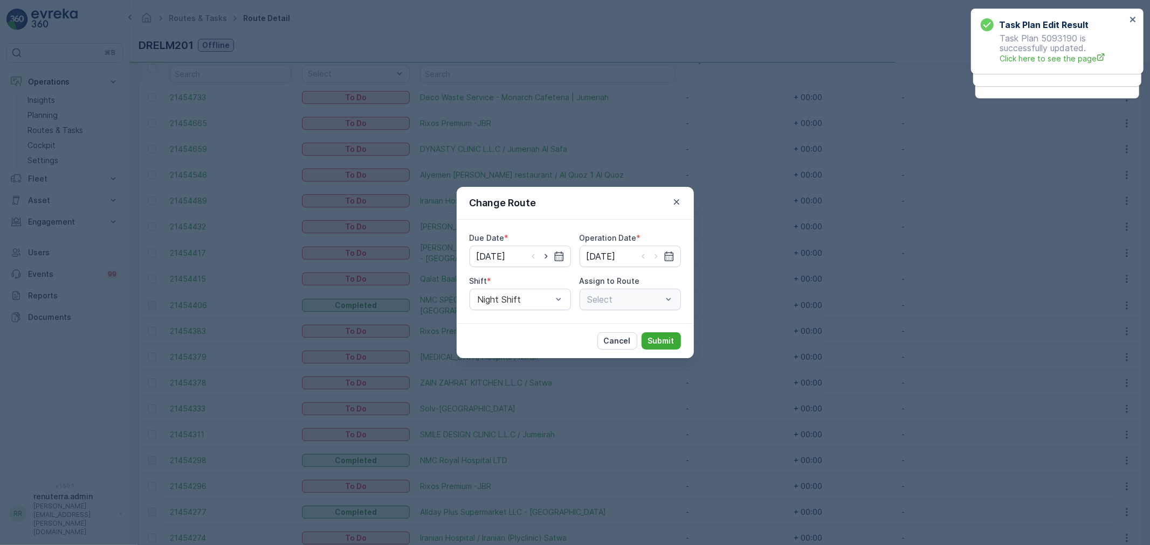
type input "[DATE]"
click at [547, 259] on icon "button" at bounding box center [546, 256] width 11 height 11
type input "14.09.2025"
drag, startPoint x: 671, startPoint y: 259, endPoint x: 666, endPoint y: 261, distance: 5.6
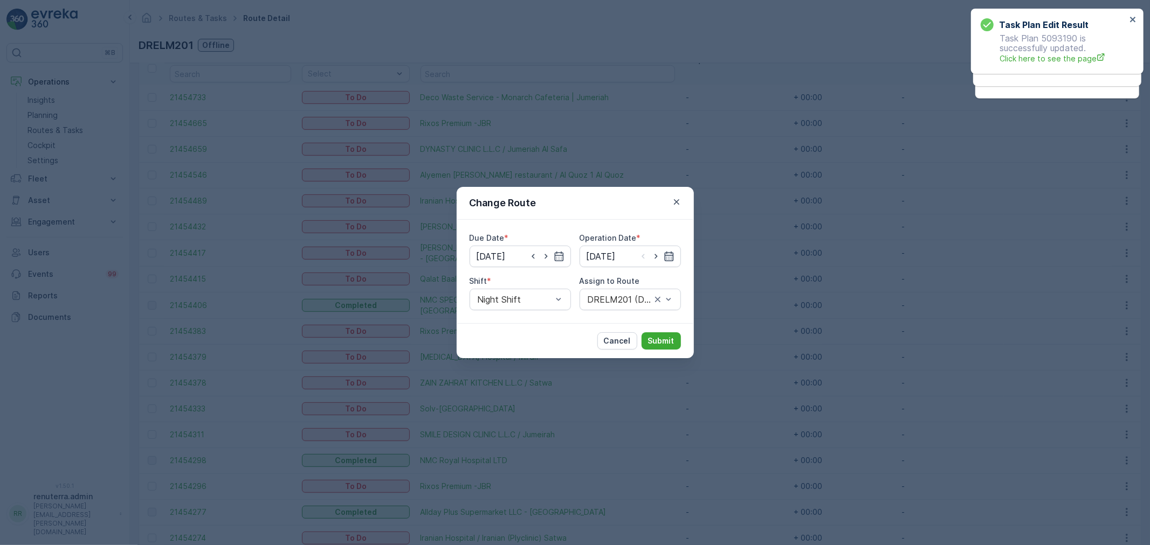
click at [671, 258] on icon "button" at bounding box center [668, 256] width 11 height 11
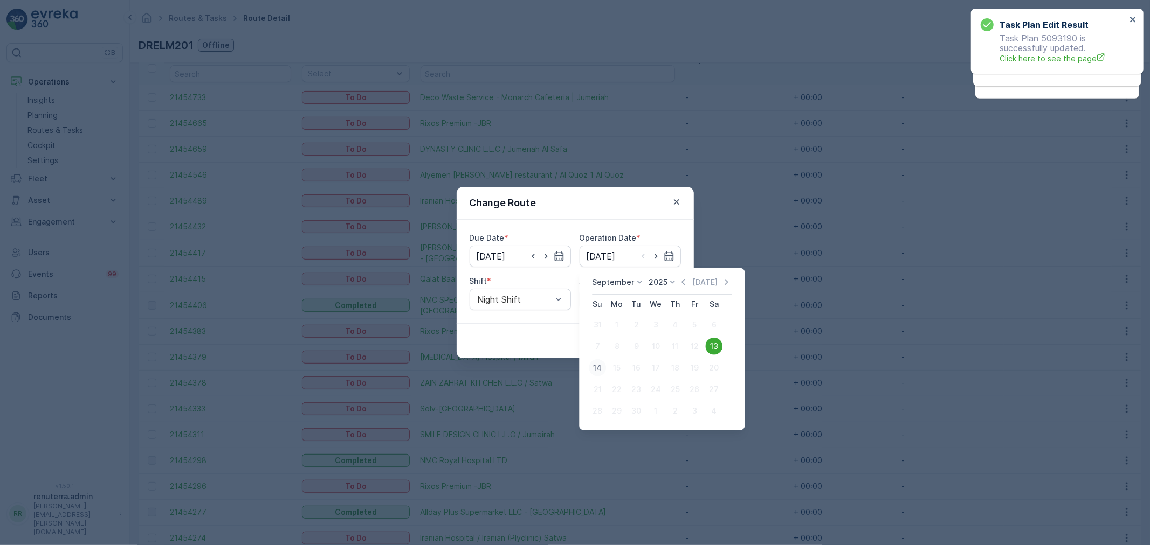
click at [600, 365] on div "14" at bounding box center [597, 367] width 17 height 17
type input "14.09.2025"
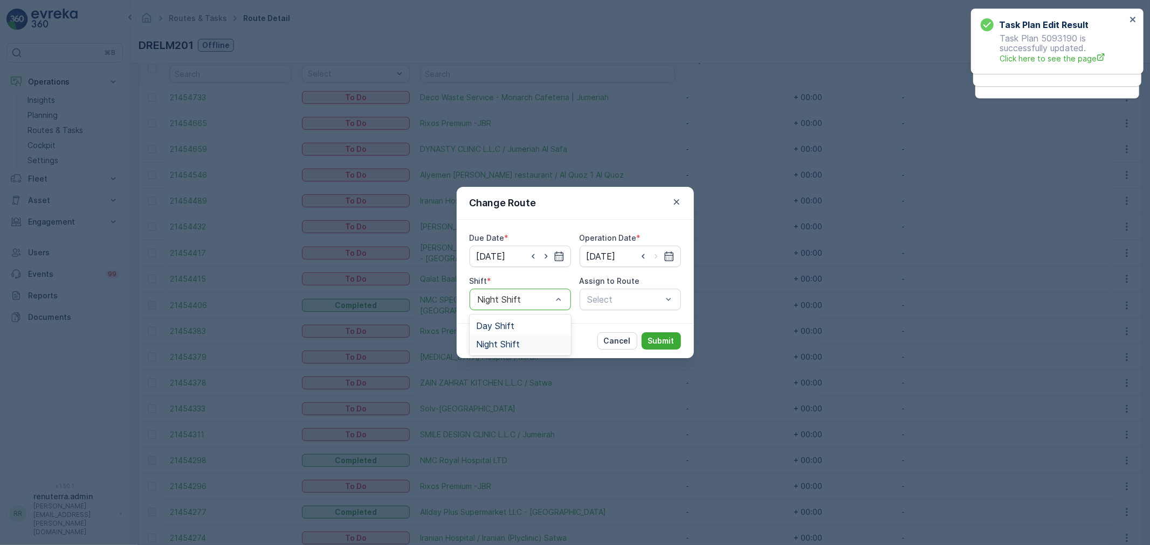
click at [510, 345] on span "Night Shift" at bounding box center [498, 345] width 44 height 10
click at [514, 300] on div at bounding box center [514, 300] width 77 height 10
click at [504, 324] on span "Day Shift" at bounding box center [495, 326] width 38 height 10
click at [606, 303] on div at bounding box center [624, 300] width 77 height 10
drag, startPoint x: 607, startPoint y: 301, endPoint x: 610, endPoint y: 295, distance: 6.3
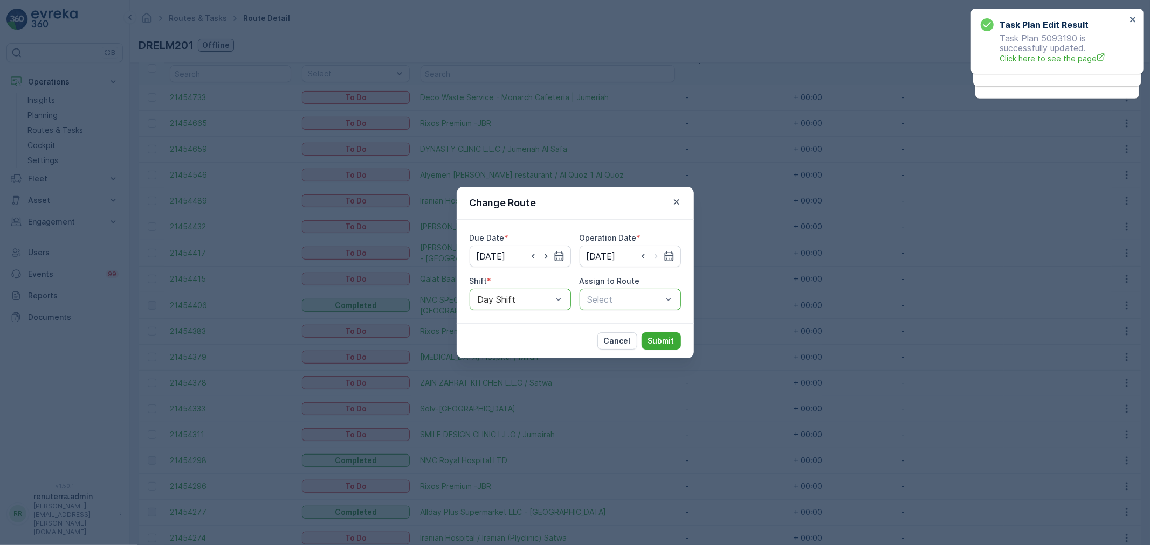
click at [609, 296] on div at bounding box center [624, 300] width 77 height 10
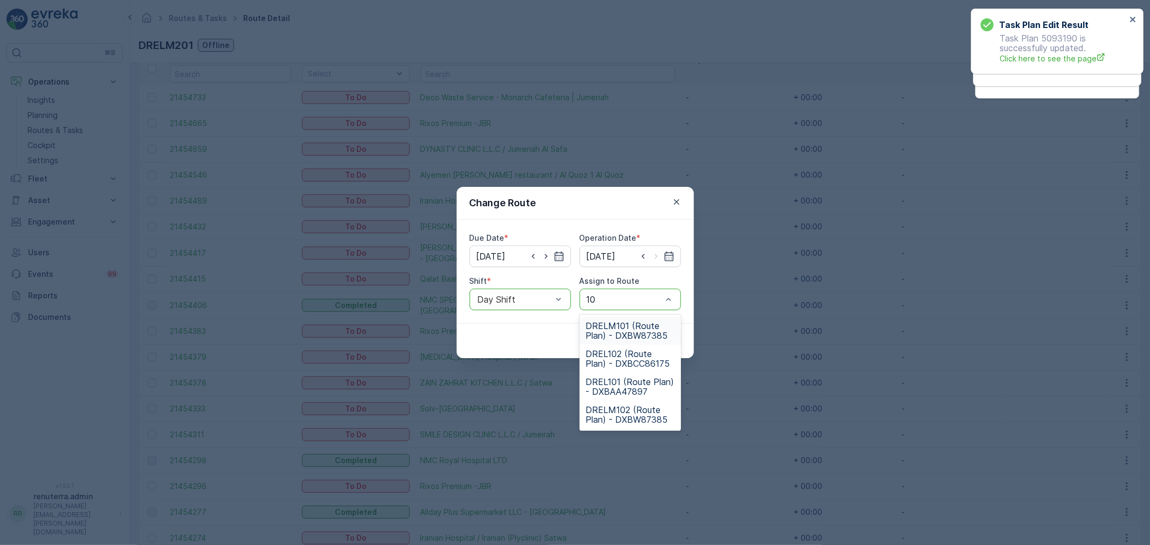
type input "102"
click at [607, 360] on span "DRELM102 (Route Plan) - DXBW87385" at bounding box center [630, 358] width 88 height 19
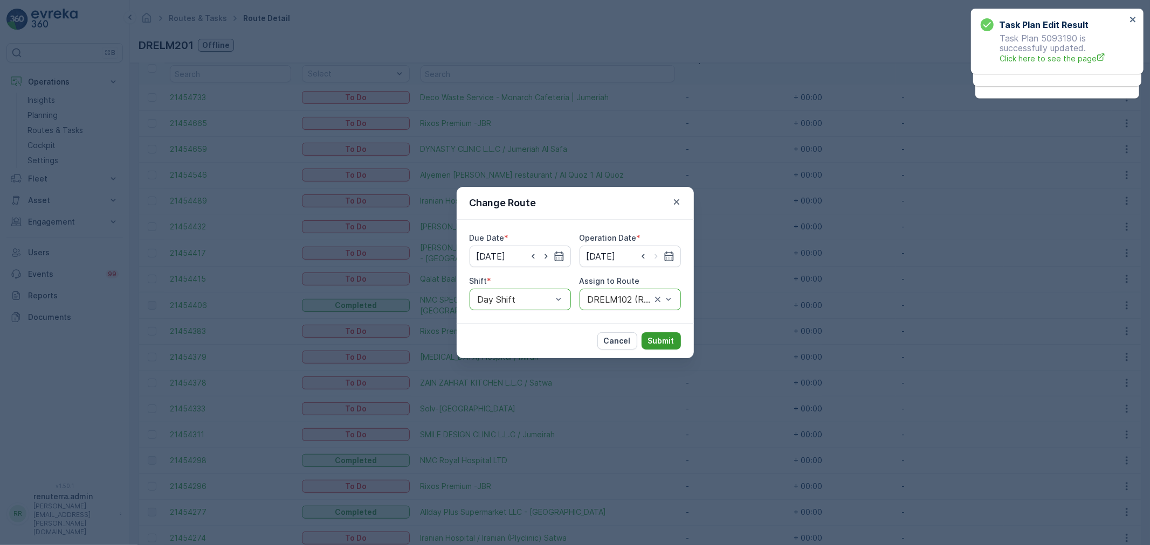
click at [656, 343] on p "Submit" at bounding box center [661, 341] width 26 height 11
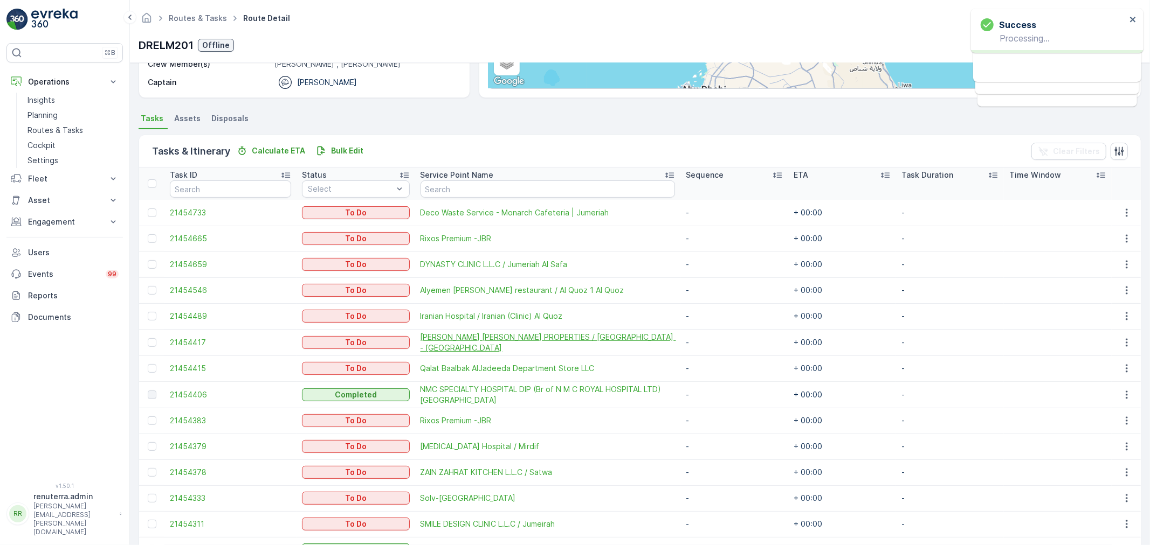
scroll to position [185, 0]
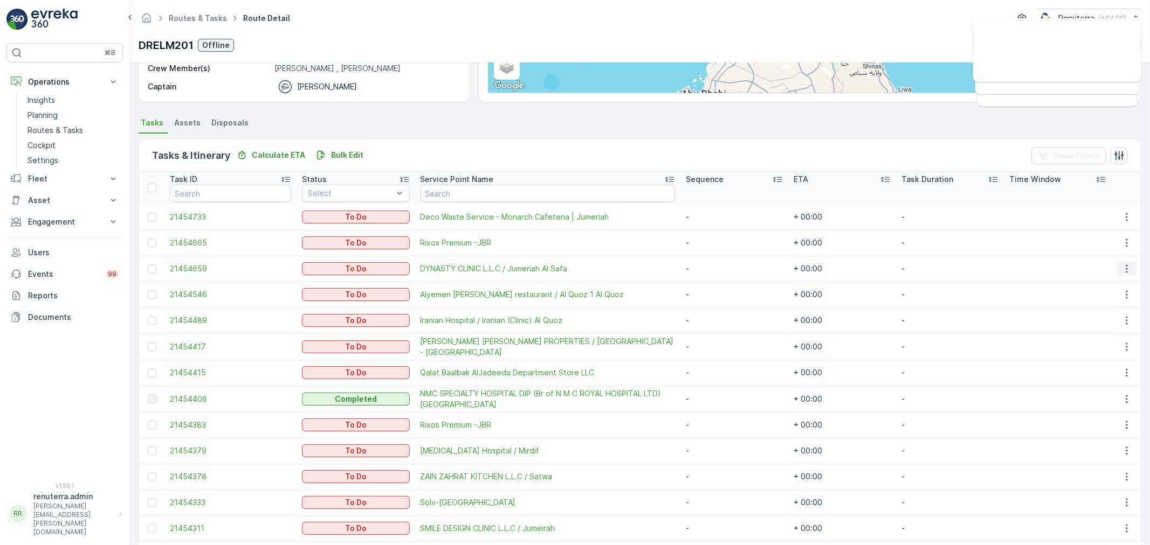
click at [1119, 270] on button "button" at bounding box center [1126, 268] width 19 height 13
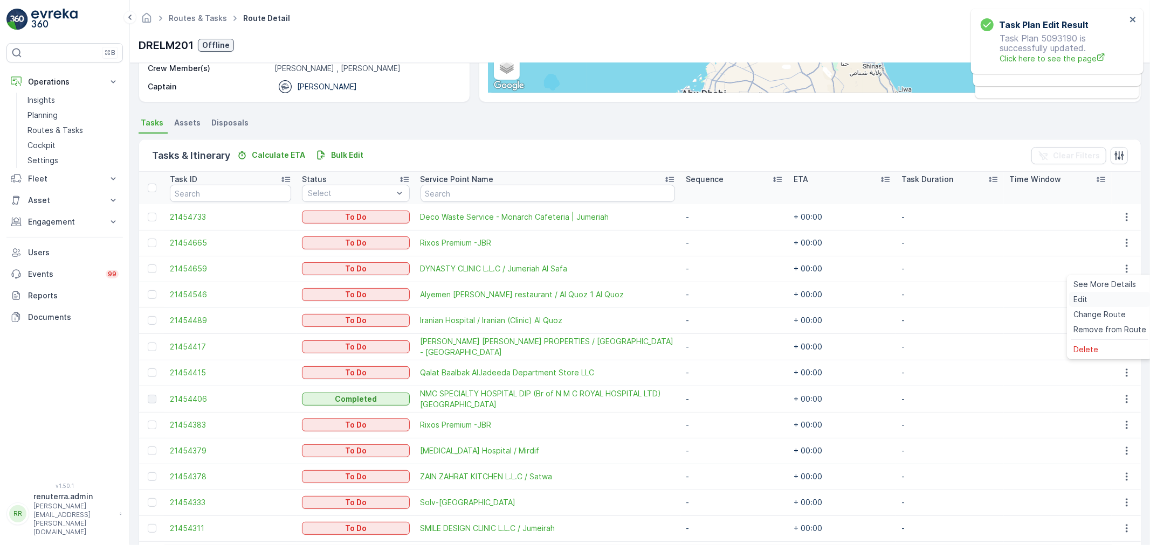
click at [1100, 306] on div "Edit" at bounding box center [1109, 299] width 81 height 15
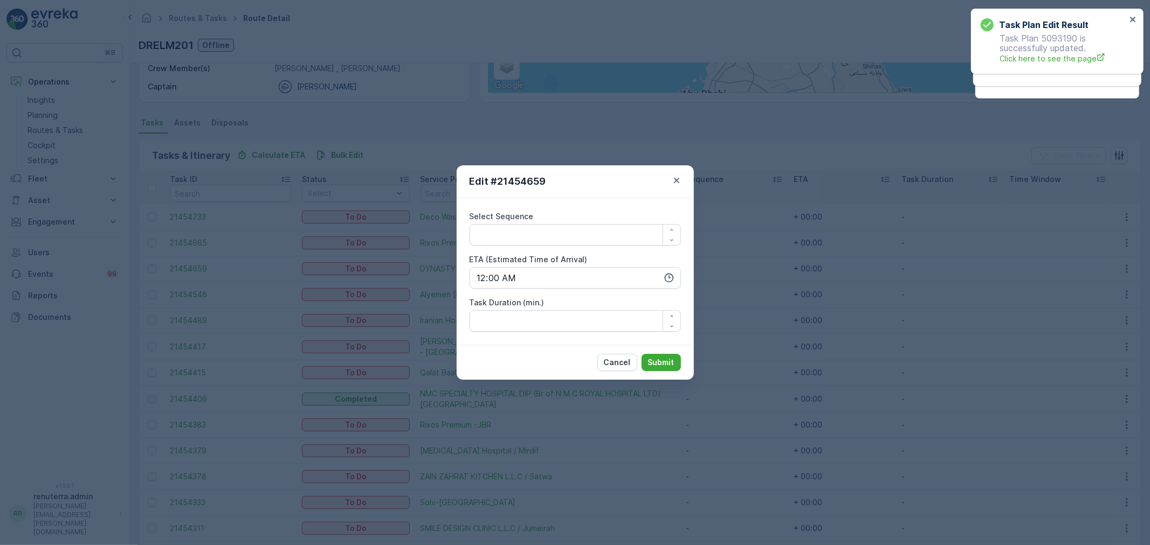
drag, startPoint x: 678, startPoint y: 181, endPoint x: 668, endPoint y: 184, distance: 10.4
click at [679, 181] on icon "button" at bounding box center [676, 180] width 11 height 11
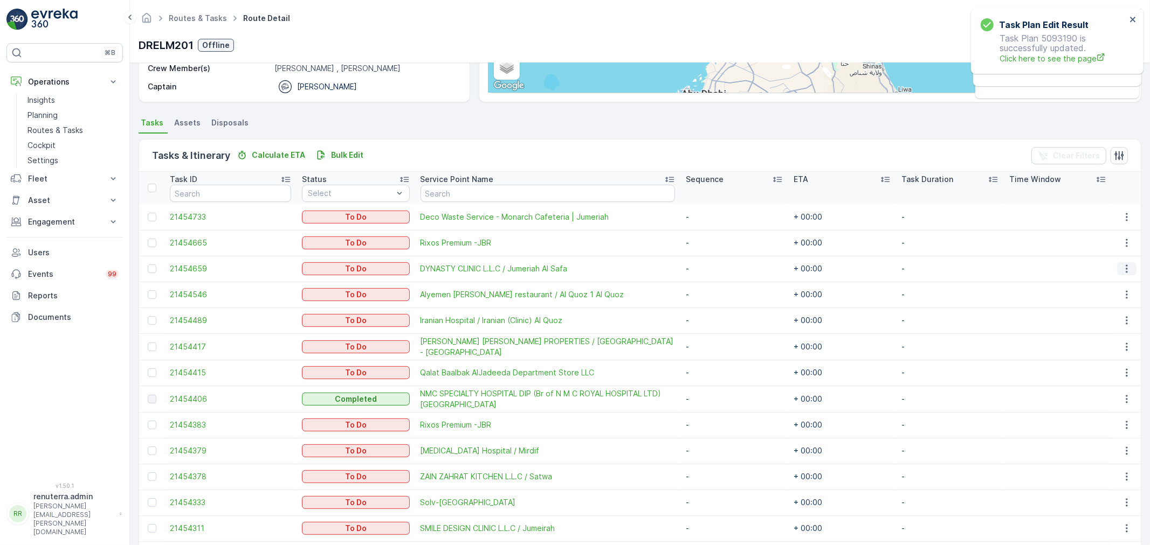
click at [1121, 267] on icon "button" at bounding box center [1126, 269] width 11 height 11
click at [1118, 314] on span "Change Route" at bounding box center [1099, 314] width 52 height 11
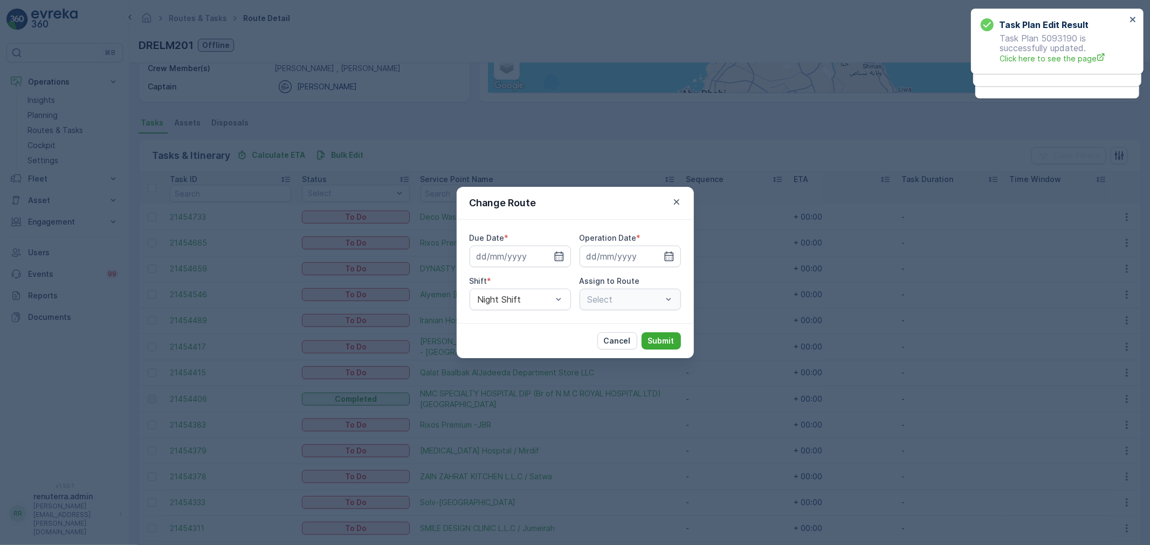
type input "[DATE]"
click at [547, 254] on icon "button" at bounding box center [546, 256] width 11 height 11
type input "14.09.2025"
drag, startPoint x: 656, startPoint y: 257, endPoint x: 661, endPoint y: 255, distance: 5.5
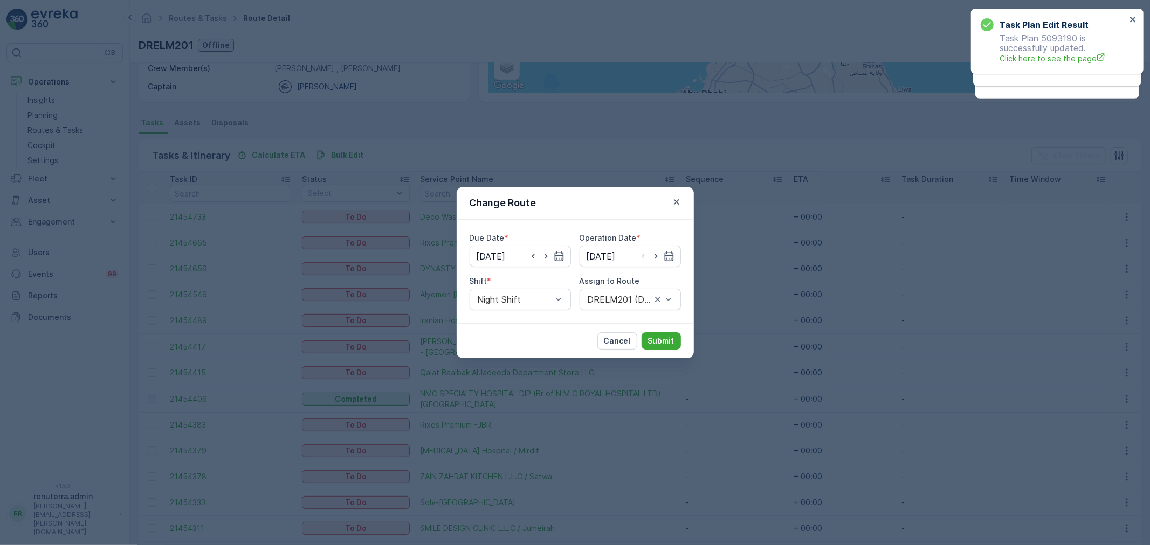
click at [656, 257] on icon "button" at bounding box center [655, 256] width 3 height 5
type input "14.09.2025"
drag, startPoint x: 513, startPoint y: 327, endPoint x: 566, endPoint y: 320, distance: 53.7
click at [514, 327] on div "Day Shift" at bounding box center [520, 326] width 88 height 10
click at [604, 299] on div at bounding box center [624, 300] width 77 height 10
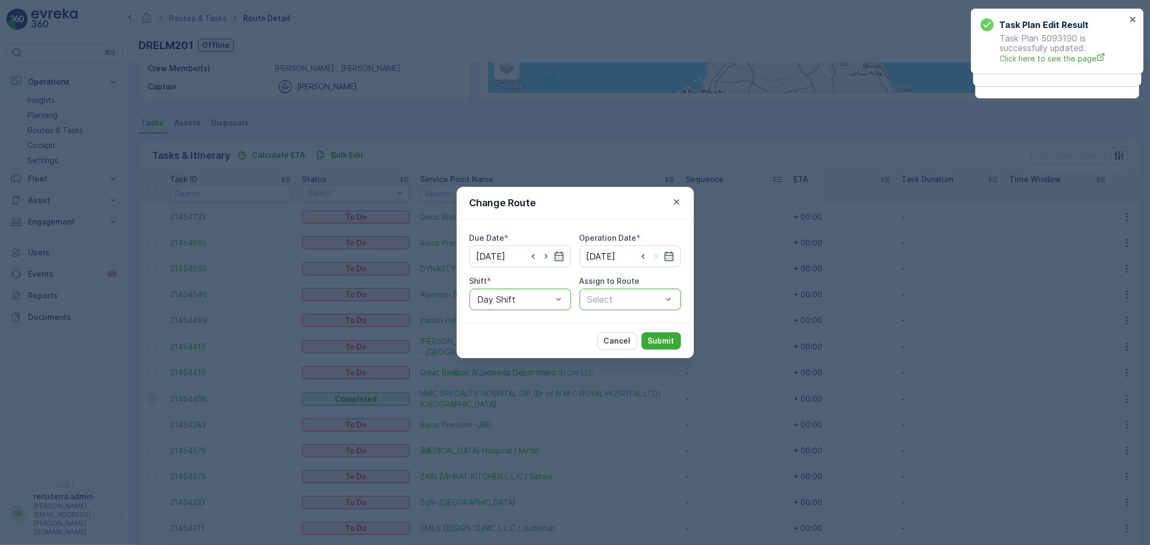
click at [604, 299] on div at bounding box center [624, 300] width 77 height 10
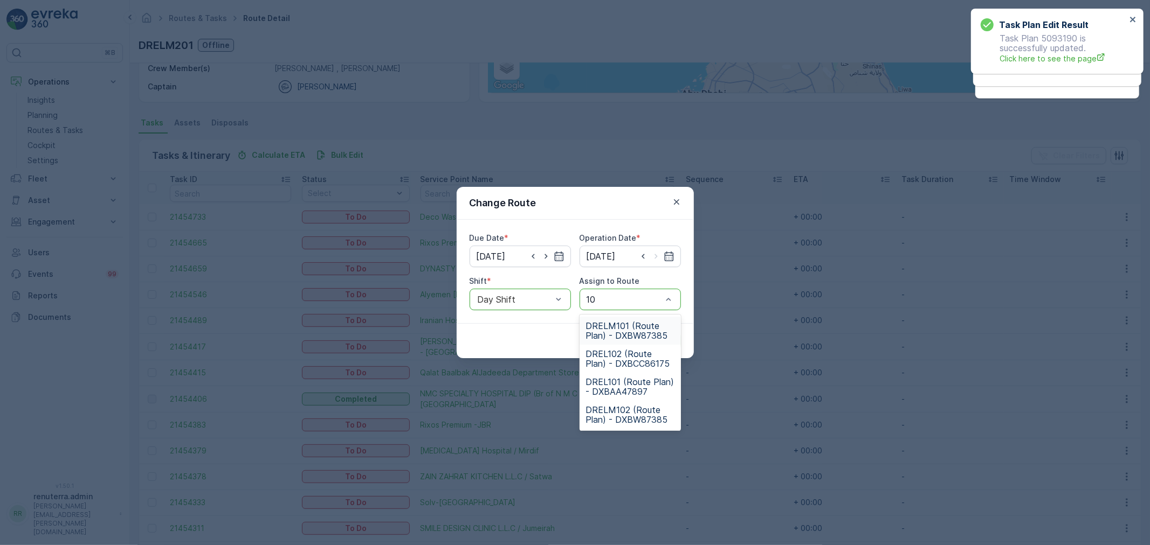
type input "102"
click at [606, 362] on span "DRELM102 (Route Plan) - DXBW87385" at bounding box center [630, 358] width 88 height 19
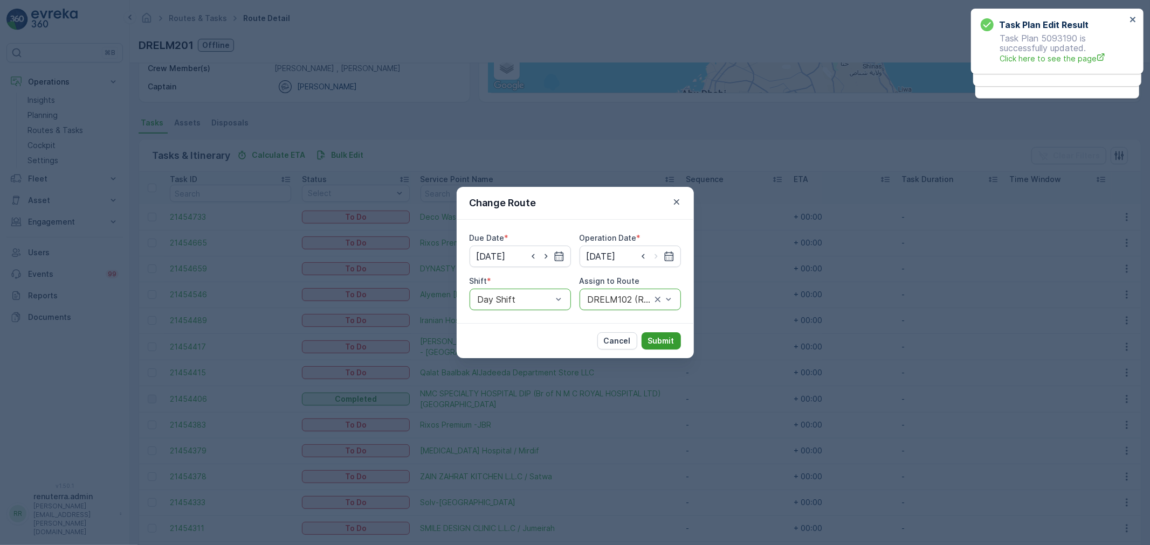
click at [658, 337] on p "Submit" at bounding box center [661, 341] width 26 height 11
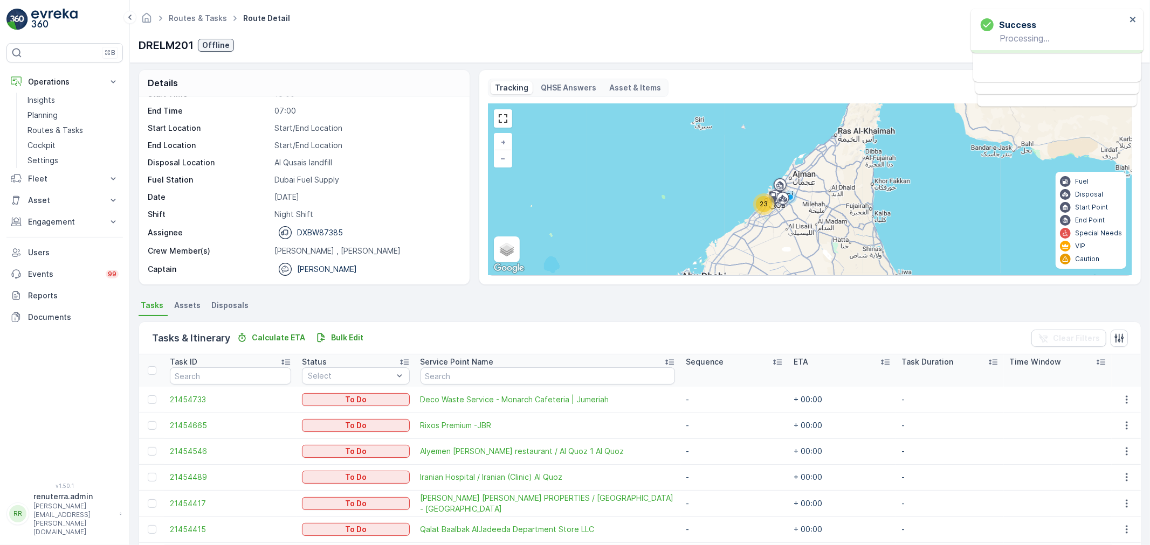
scroll to position [0, 0]
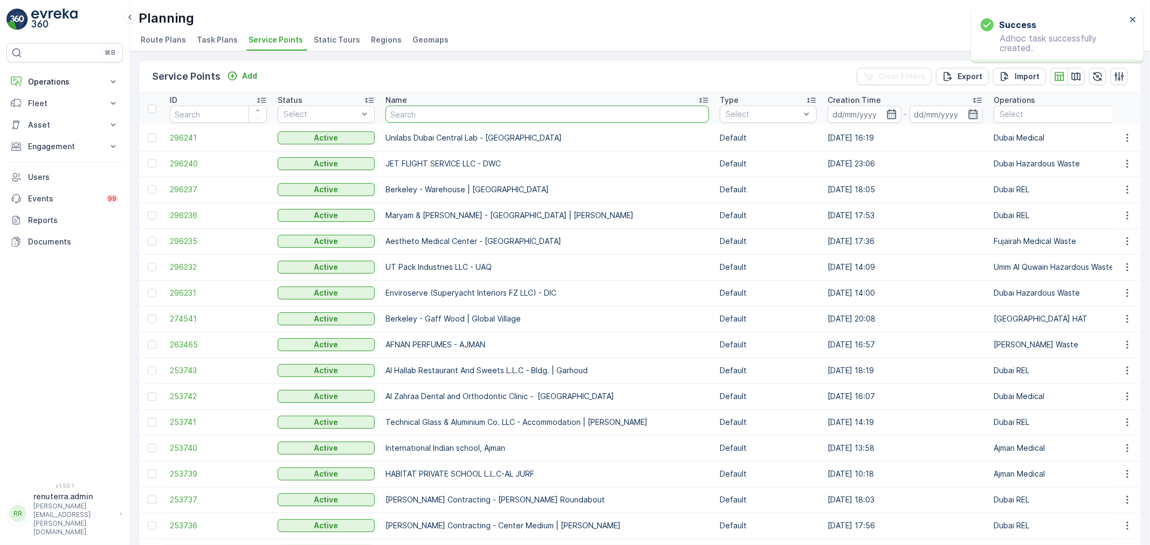
click at [435, 115] on input "text" at bounding box center [546, 114] width 323 height 17
type input "dulsco"
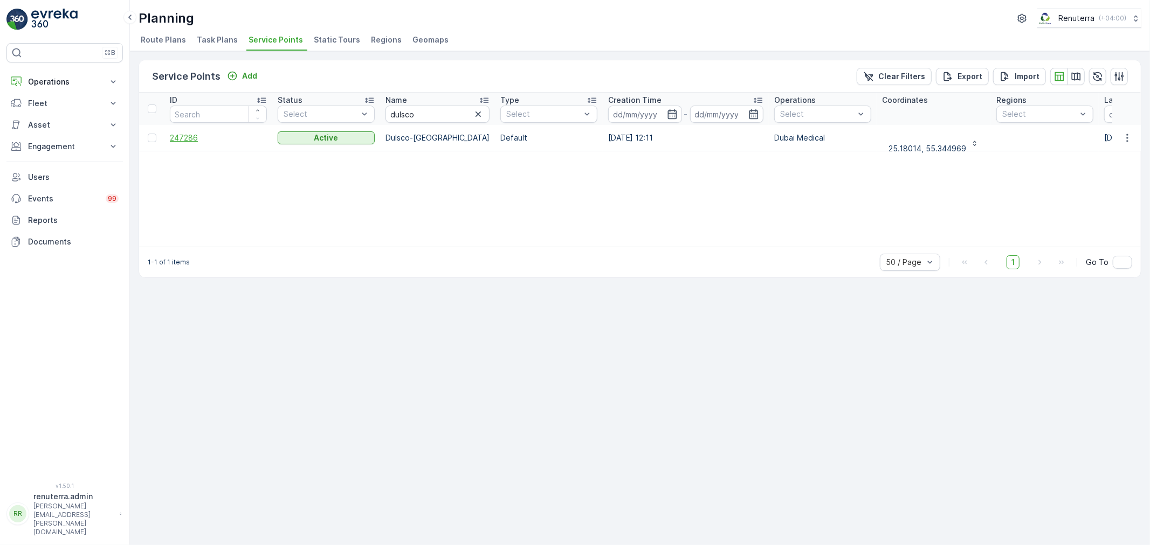
click at [186, 139] on span "247286" at bounding box center [218, 138] width 97 height 11
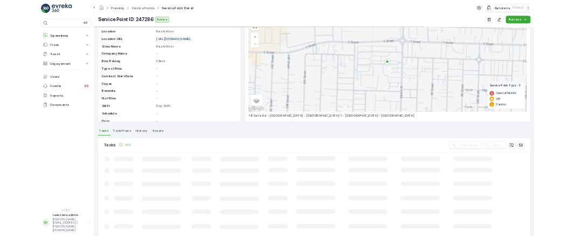
scroll to position [60, 0]
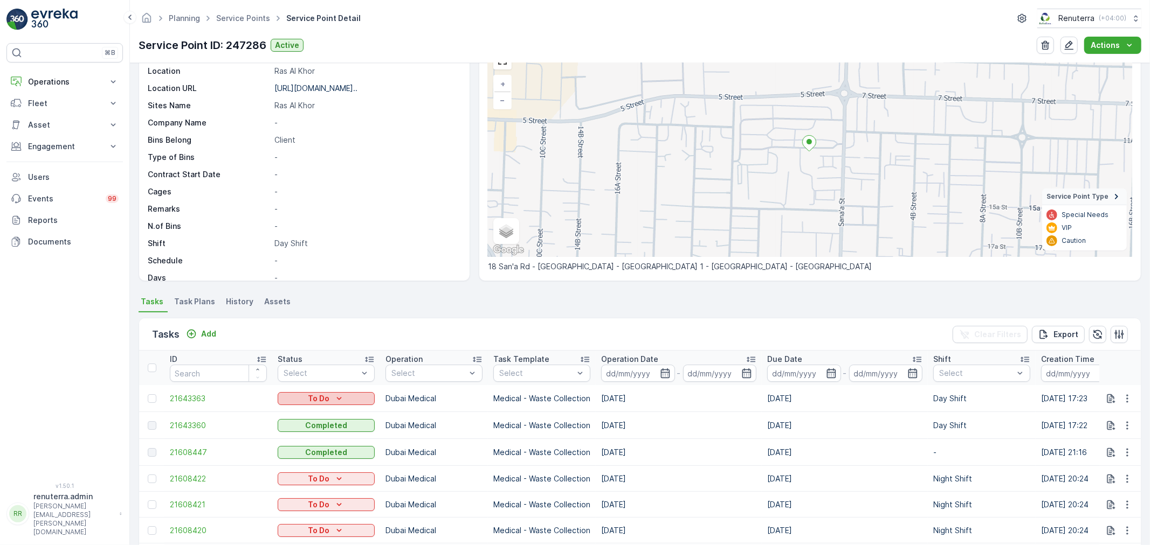
click at [366, 400] on div "To Do" at bounding box center [326, 398] width 88 height 11
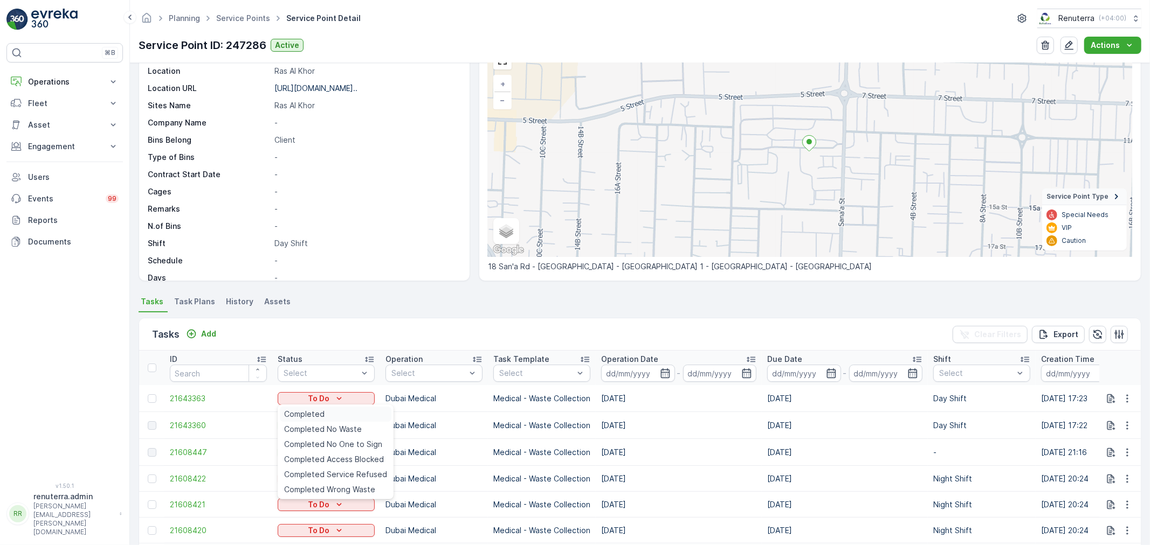
click at [361, 411] on div "Completed" at bounding box center [336, 414] width 112 height 15
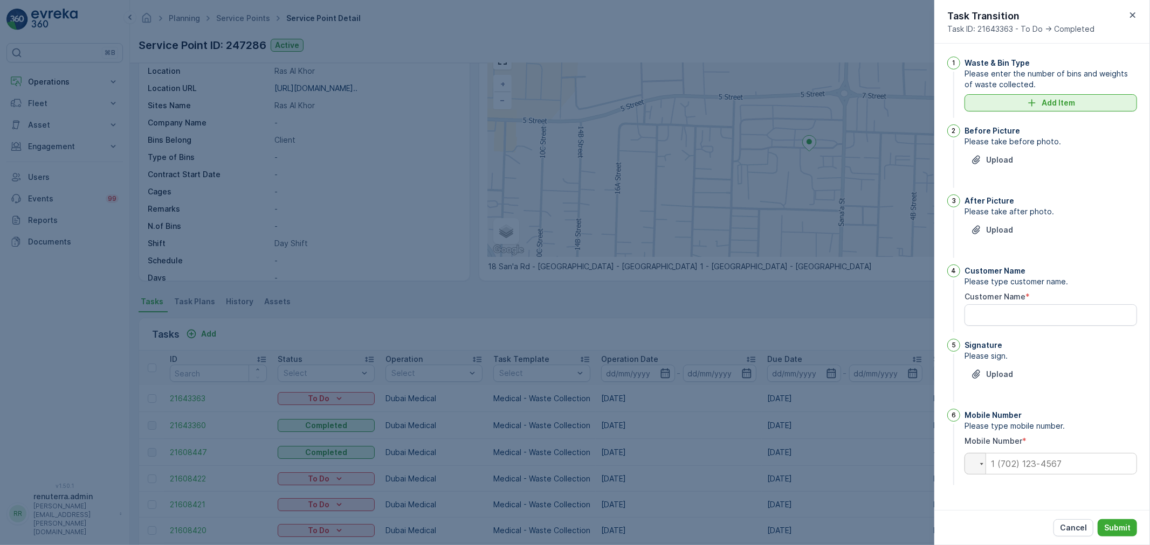
click at [1060, 102] on p "Add Item" at bounding box center [1057, 103] width 33 height 11
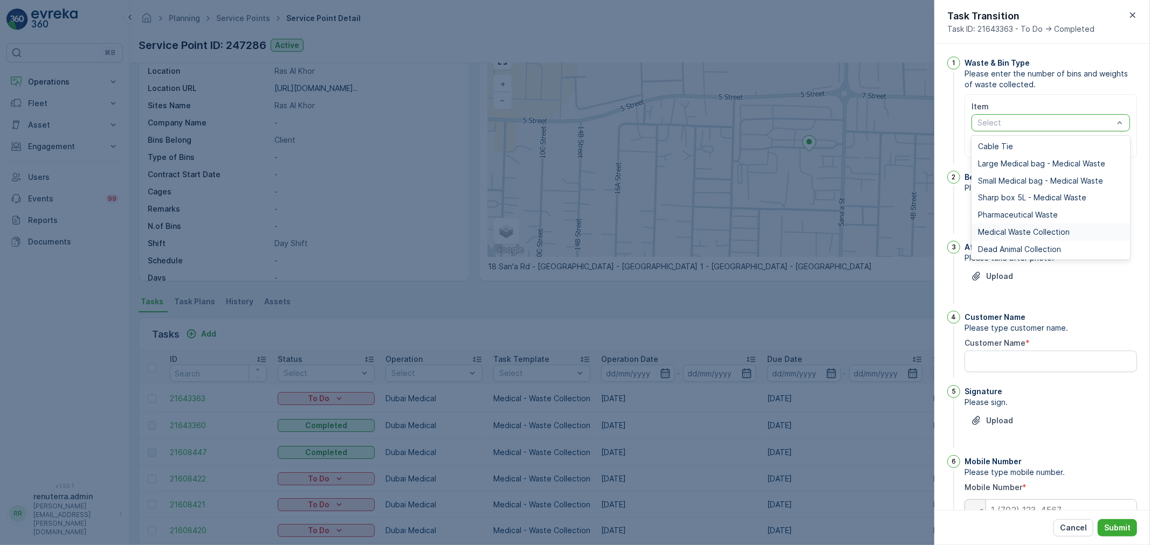
drag, startPoint x: 1004, startPoint y: 235, endPoint x: 1016, endPoint y: 206, distance: 31.6
click at [1006, 233] on span "Medical Waste Collection" at bounding box center [1024, 232] width 92 height 9
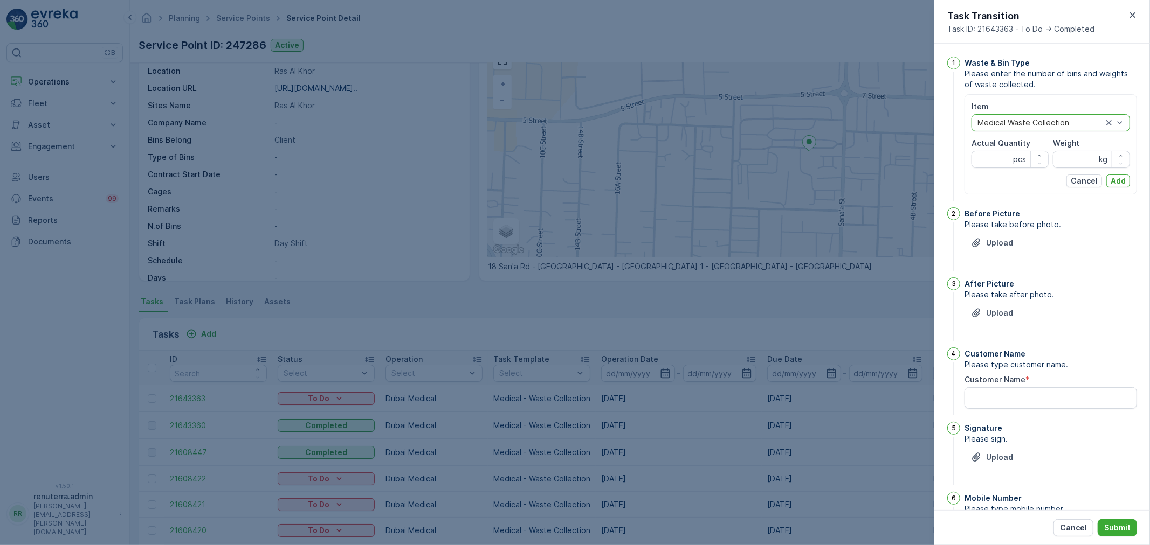
click at [1001, 168] on Quantity "Actual Quantity" at bounding box center [1009, 159] width 77 height 17
type Quantity "14"
click at [1070, 160] on input "Weight" at bounding box center [1091, 159] width 77 height 17
type input "60"
click at [1117, 182] on p "Add" at bounding box center [1117, 181] width 15 height 11
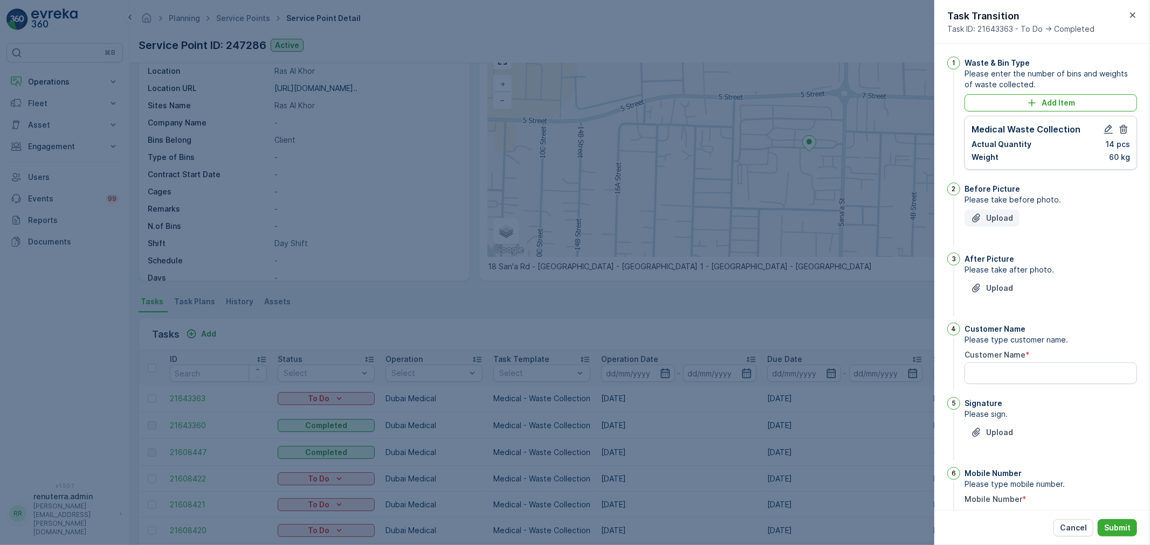
click at [999, 223] on p "Upload" at bounding box center [999, 218] width 27 height 11
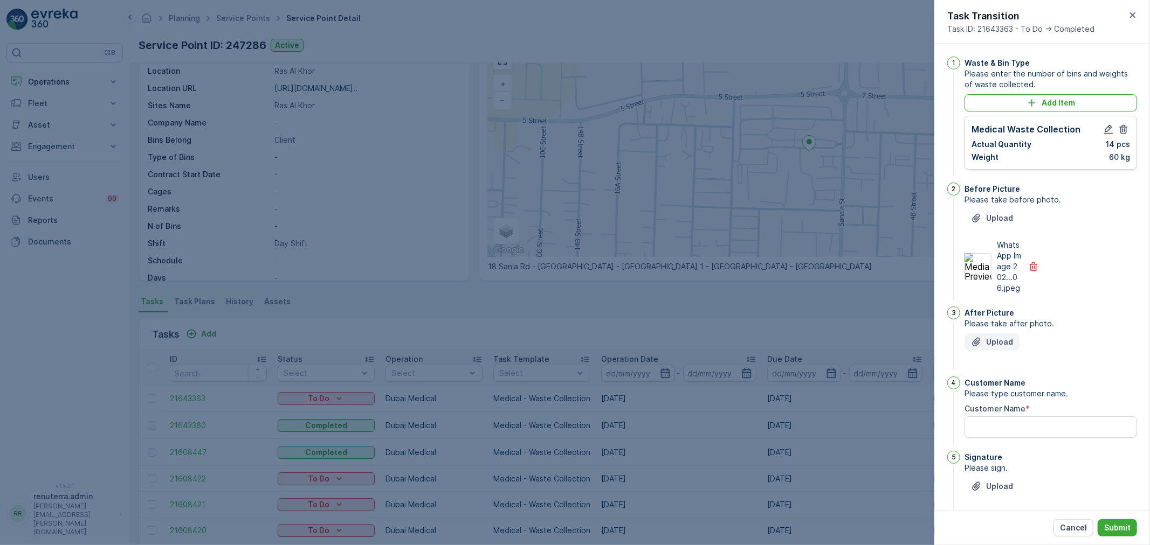
drag, startPoint x: 999, startPoint y: 352, endPoint x: 994, endPoint y: 355, distance: 5.5
click at [996, 348] on p "Upload" at bounding box center [999, 342] width 27 height 11
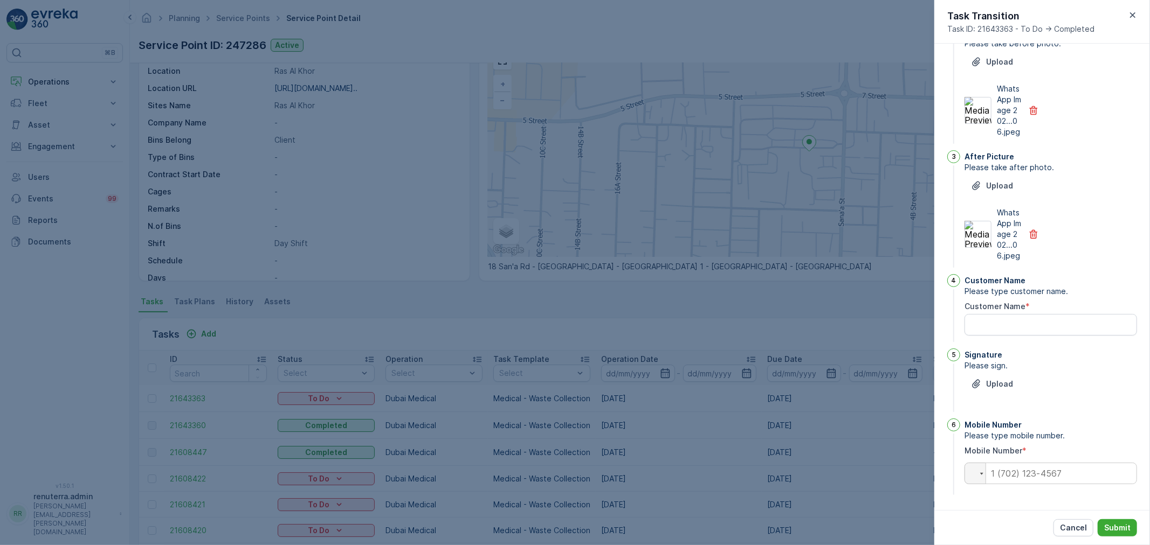
scroll to position [178, 0]
drag, startPoint x: 1016, startPoint y: 334, endPoint x: 1002, endPoint y: 333, distance: 13.6
click at [1016, 334] on Name "Customer Name" at bounding box center [1050, 325] width 172 height 22
click at [1038, 469] on input "tel" at bounding box center [1050, 474] width 172 height 22
type input "0564162921"
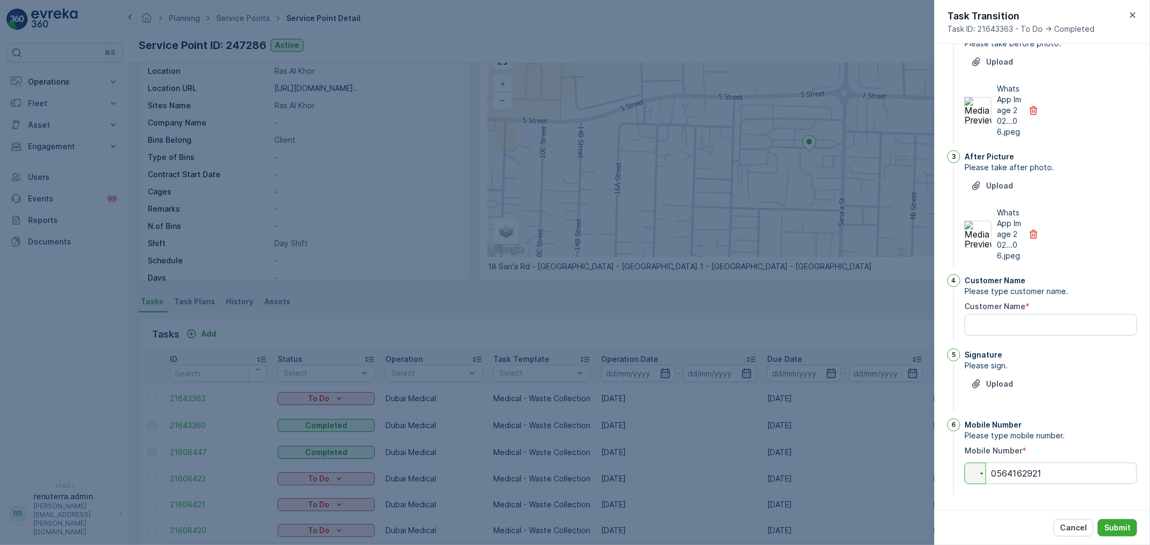
click at [1033, 327] on Name "Customer Name" at bounding box center [1050, 325] width 172 height 22
type Name "dulsco"
click at [1117, 535] on div "Cancel Submit" at bounding box center [1042, 527] width 216 height 35
click at [1125, 520] on button "Submit" at bounding box center [1116, 528] width 39 height 17
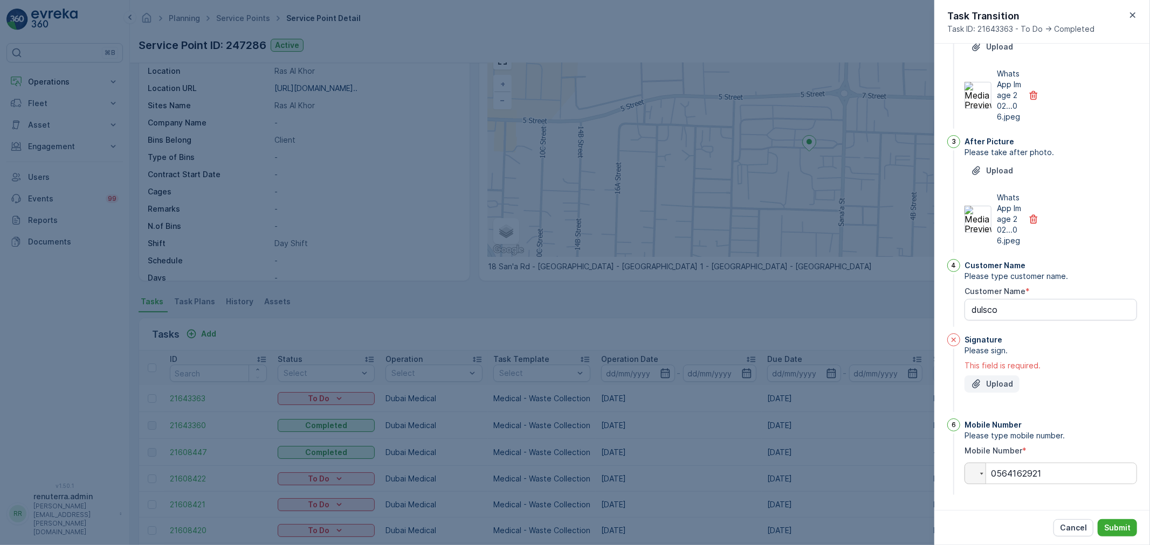
click at [1000, 390] on p "Upload" at bounding box center [999, 384] width 27 height 11
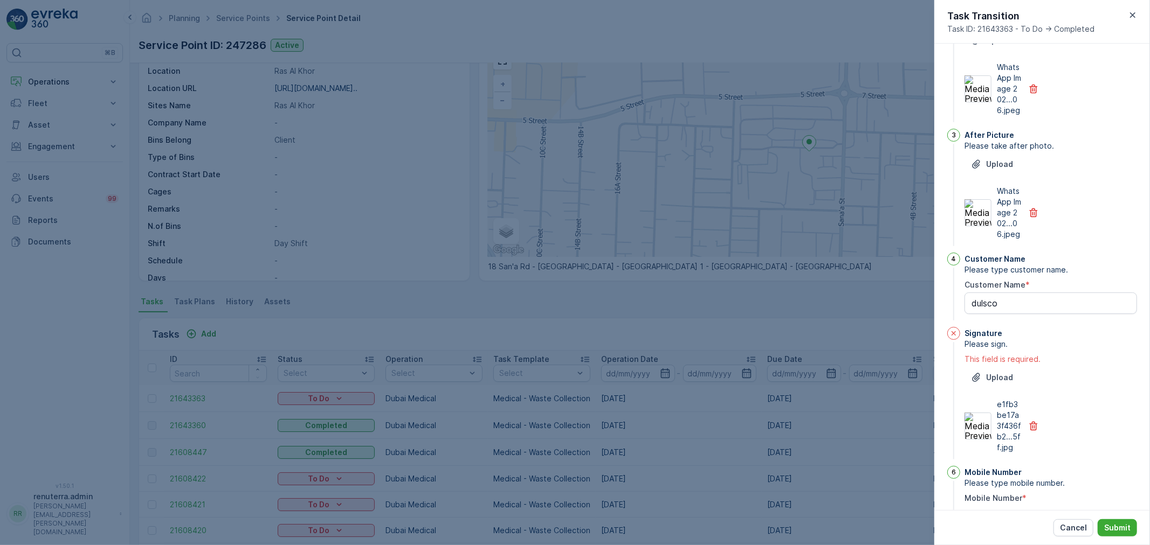
drag, startPoint x: 1148, startPoint y: 524, endPoint x: 1138, endPoint y: 524, distance: 10.2
click at [1143, 524] on div "Cancel Submit" at bounding box center [1042, 527] width 216 height 35
click at [1119, 530] on p "Submit" at bounding box center [1117, 528] width 26 height 11
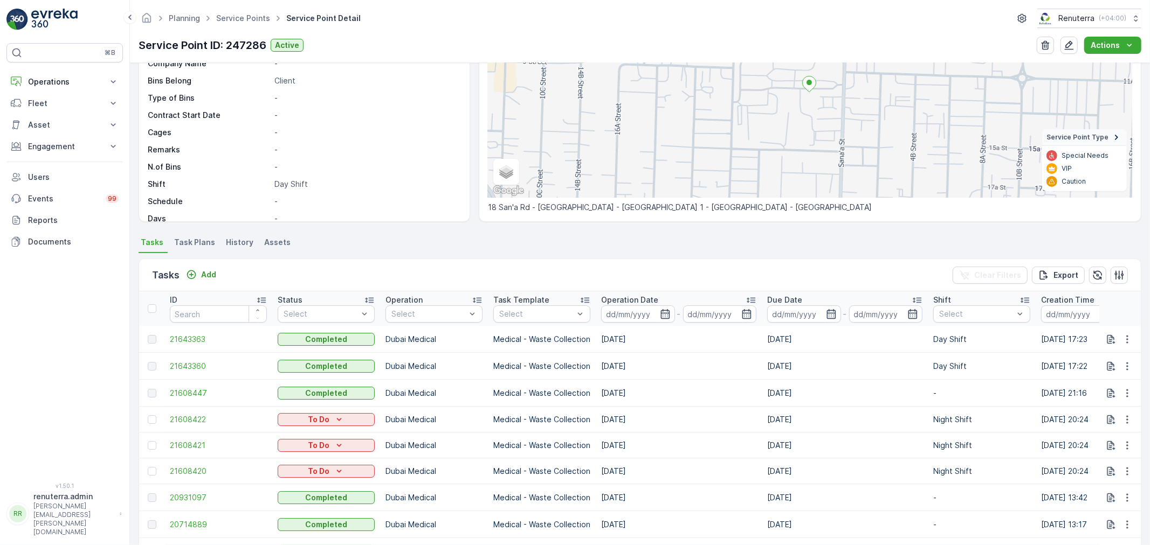
scroll to position [120, 0]
click at [196, 344] on td "21643363" at bounding box center [218, 339] width 108 height 27
click at [198, 341] on span "21643363" at bounding box center [218, 339] width 97 height 11
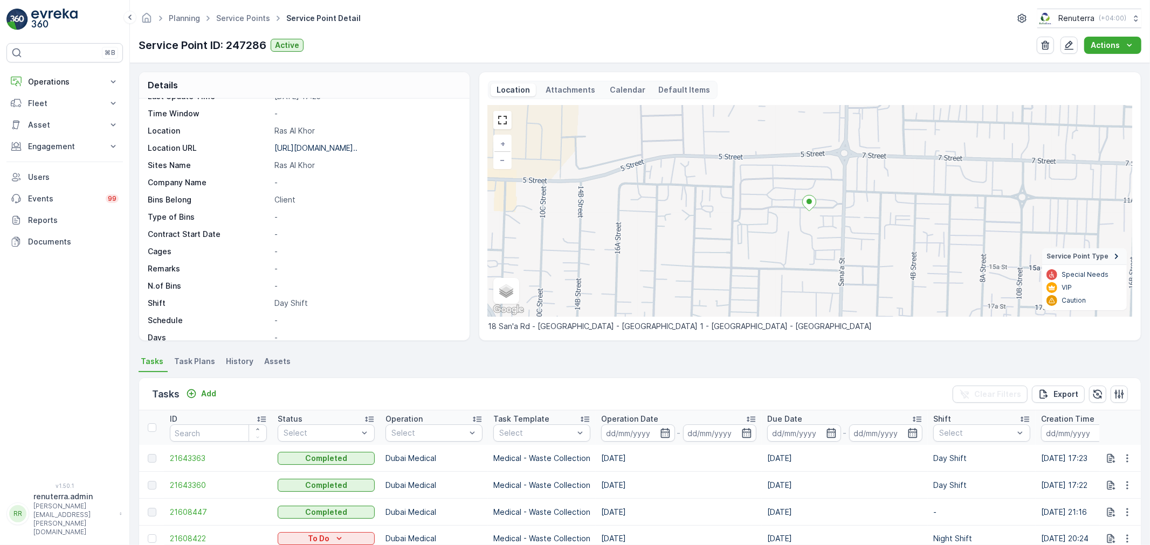
scroll to position [148, 0]
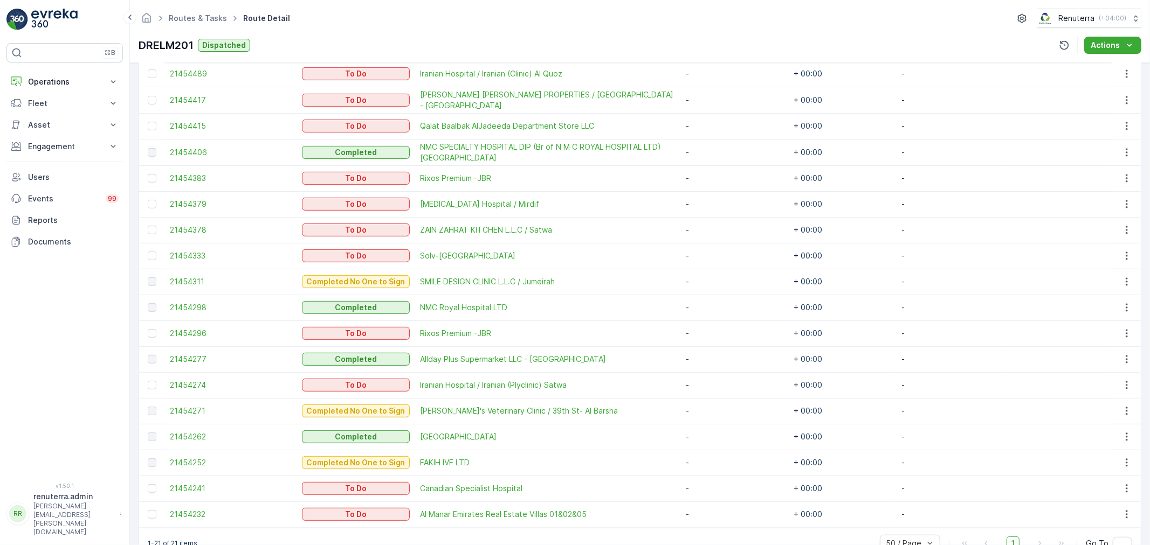
scroll to position [433, 0]
